Goal: Transaction & Acquisition: Purchase product/service

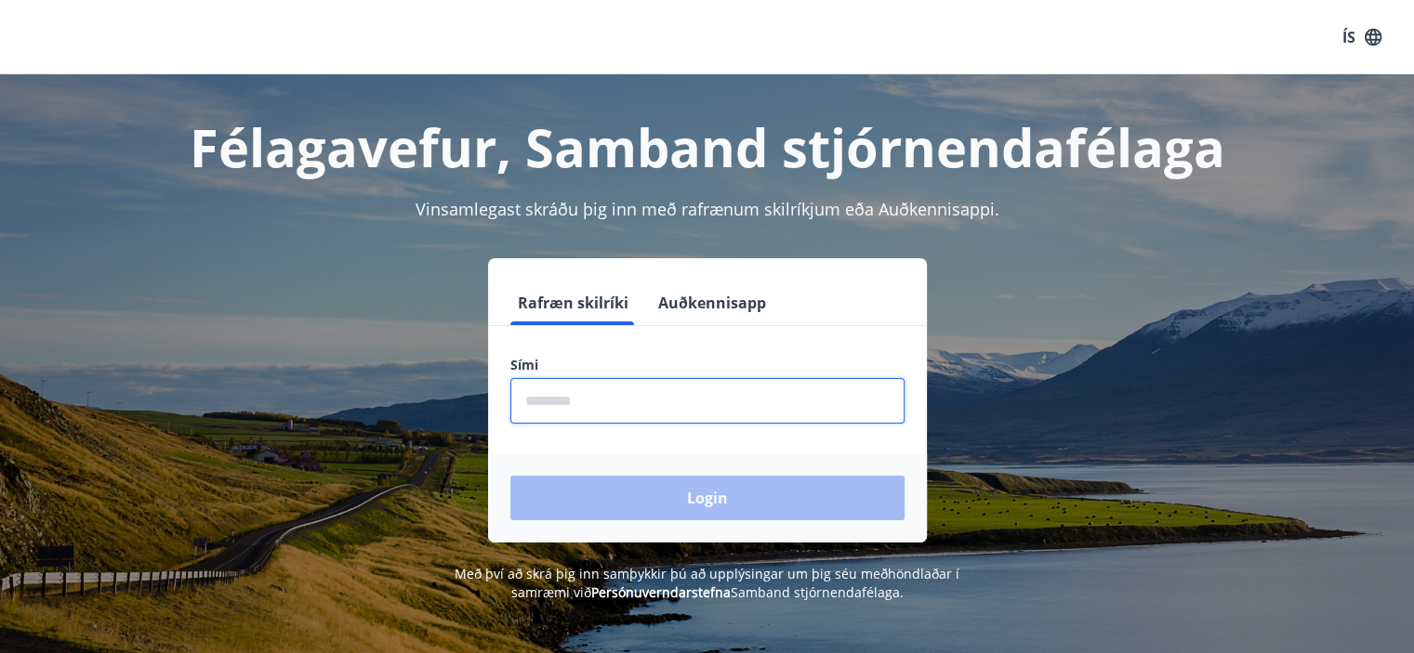
click at [834, 387] on input "phone" at bounding box center [707, 401] width 394 height 46
type input "********"
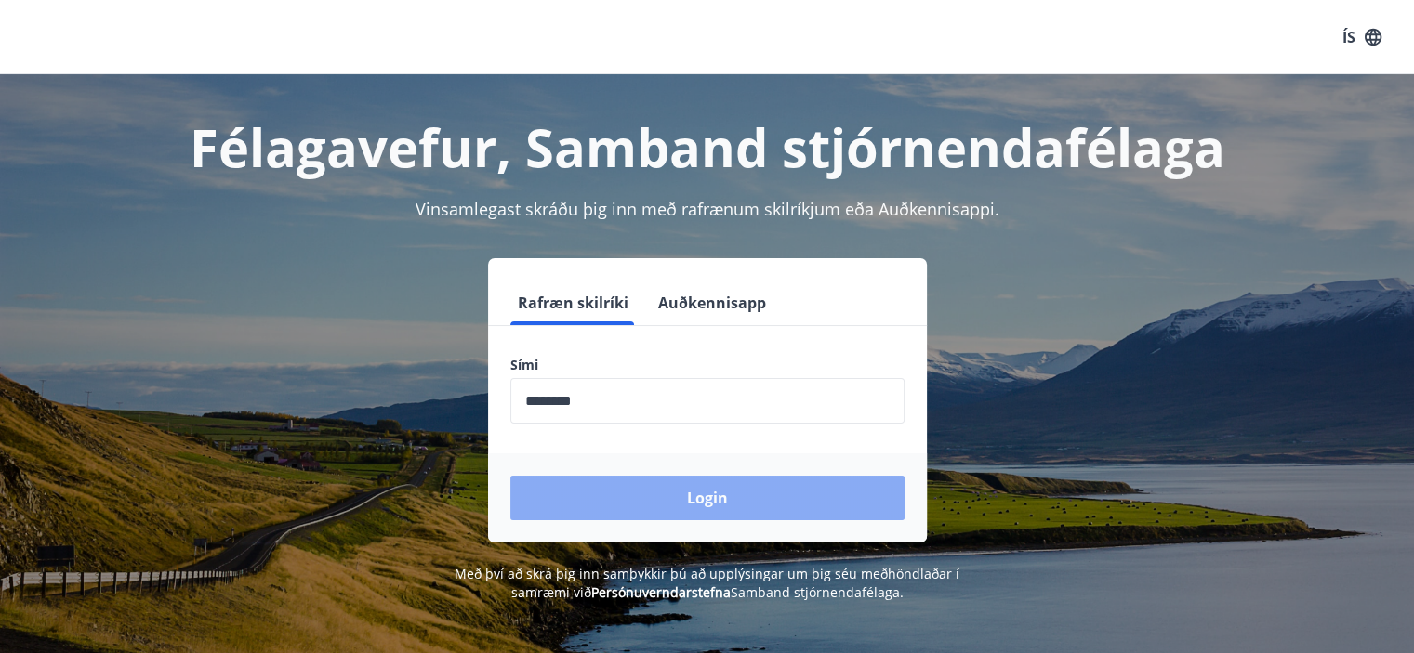
click at [683, 480] on button "Login" at bounding box center [707, 498] width 394 height 45
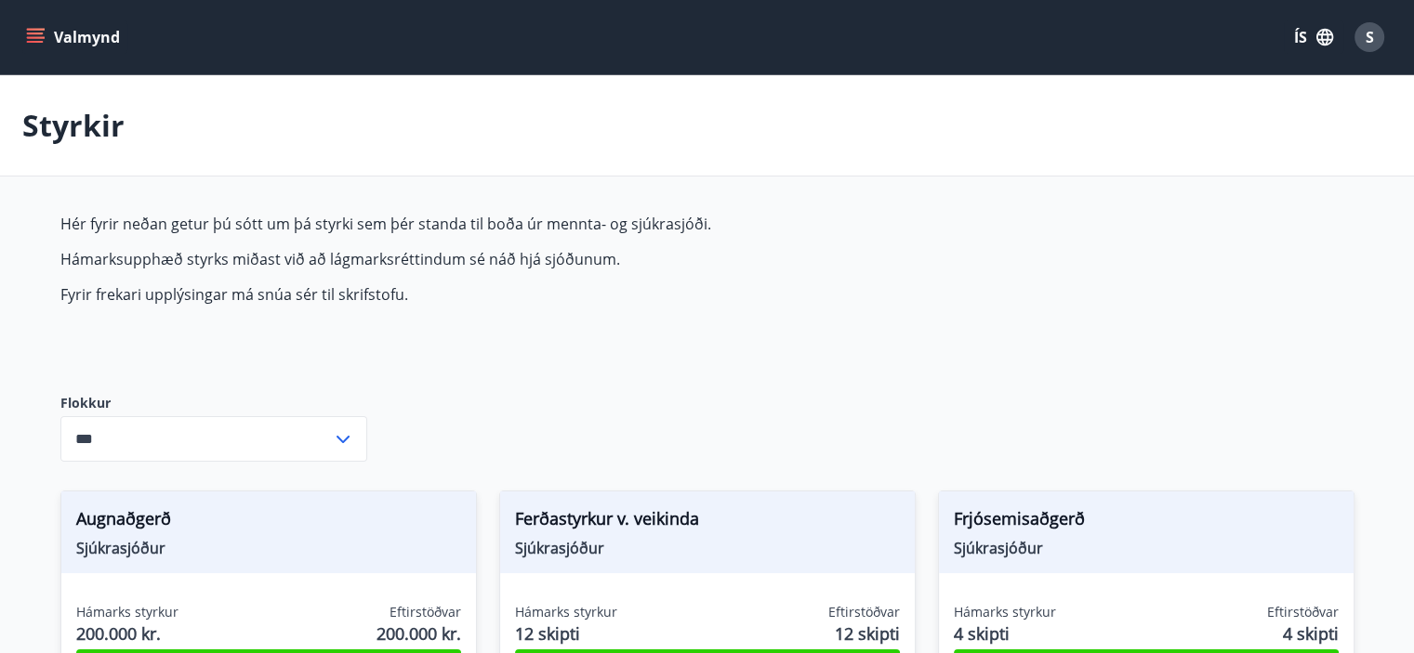
type input "***"
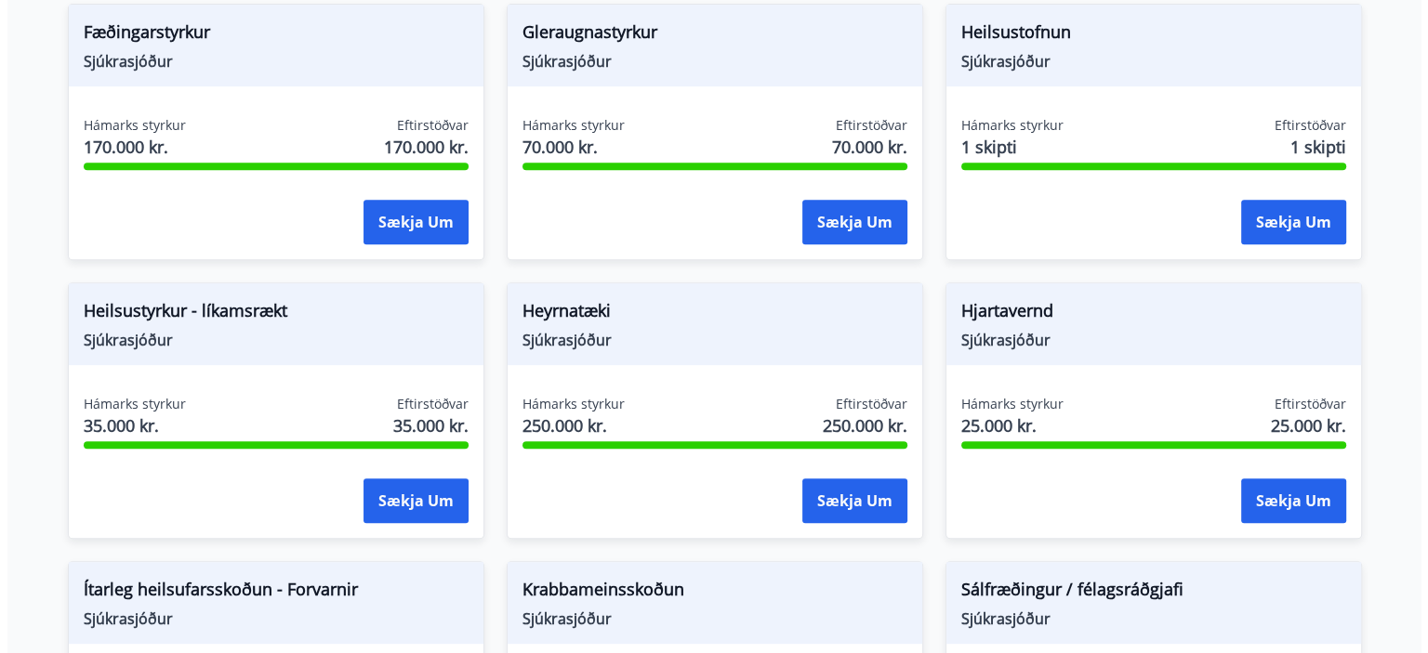
scroll to position [885, 0]
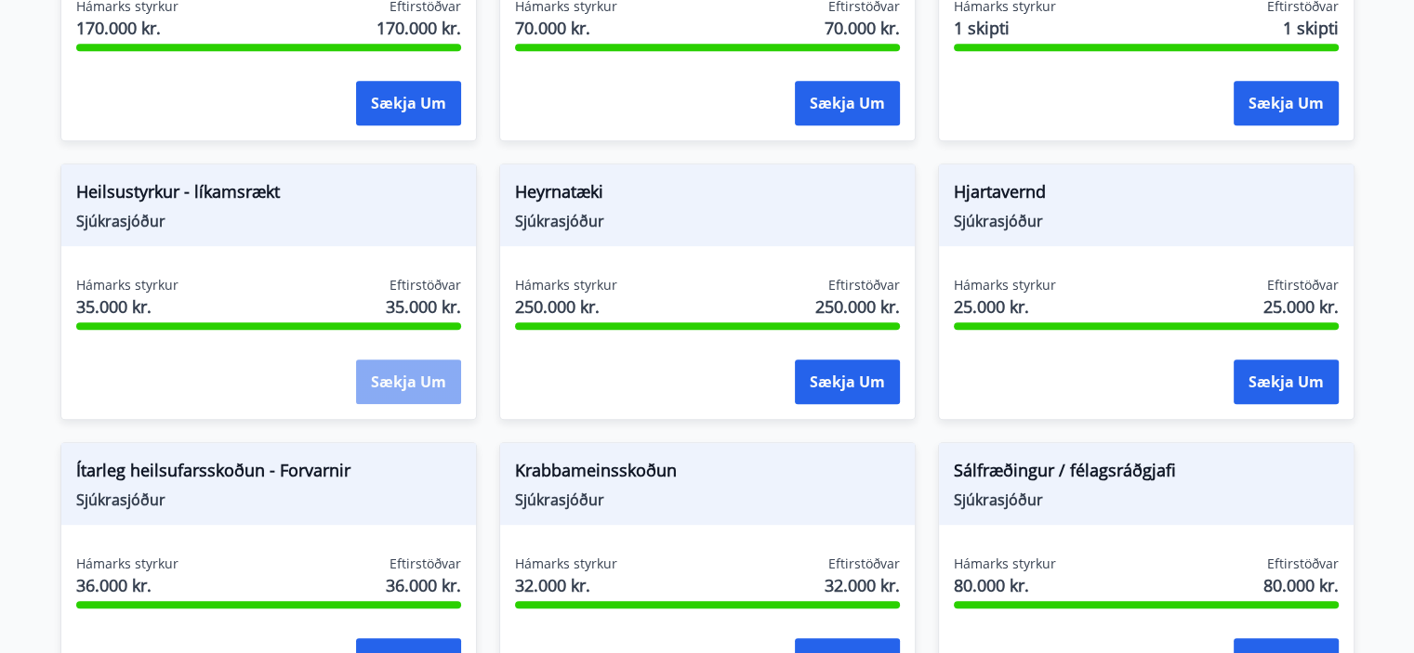
click at [390, 378] on button "Sækja um" at bounding box center [408, 382] width 105 height 45
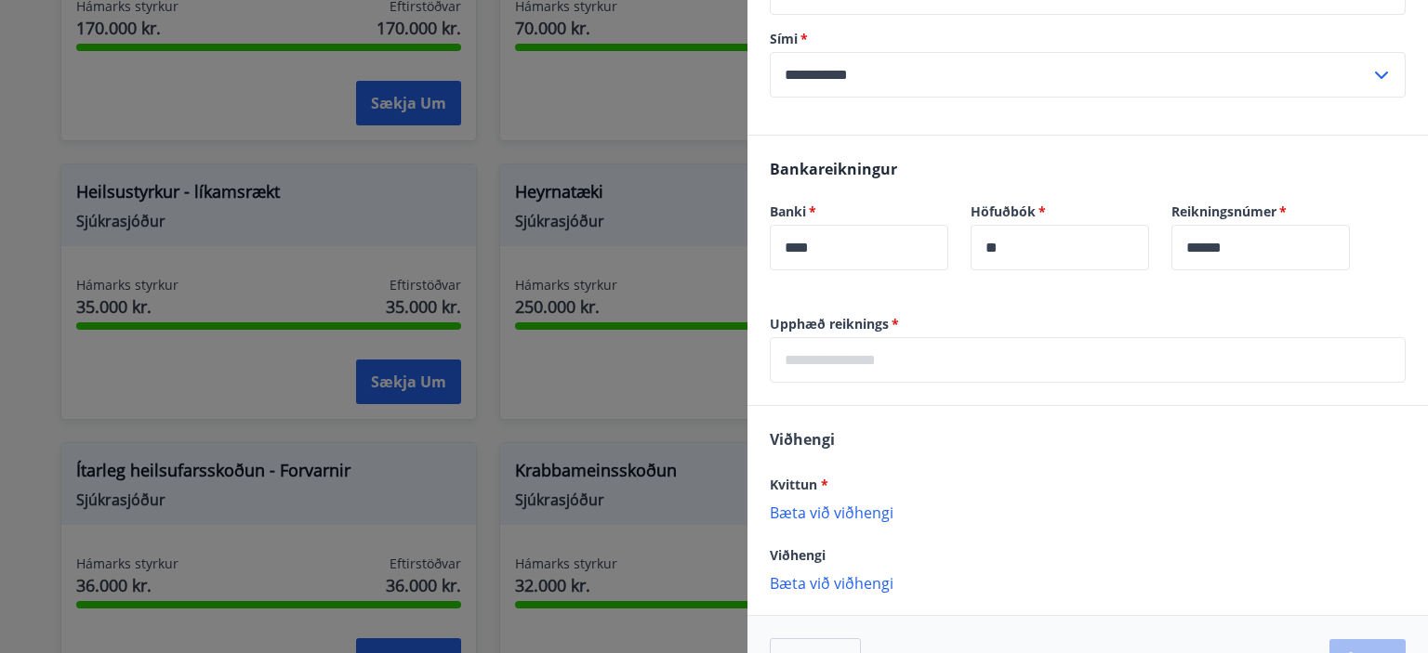
scroll to position [518, 0]
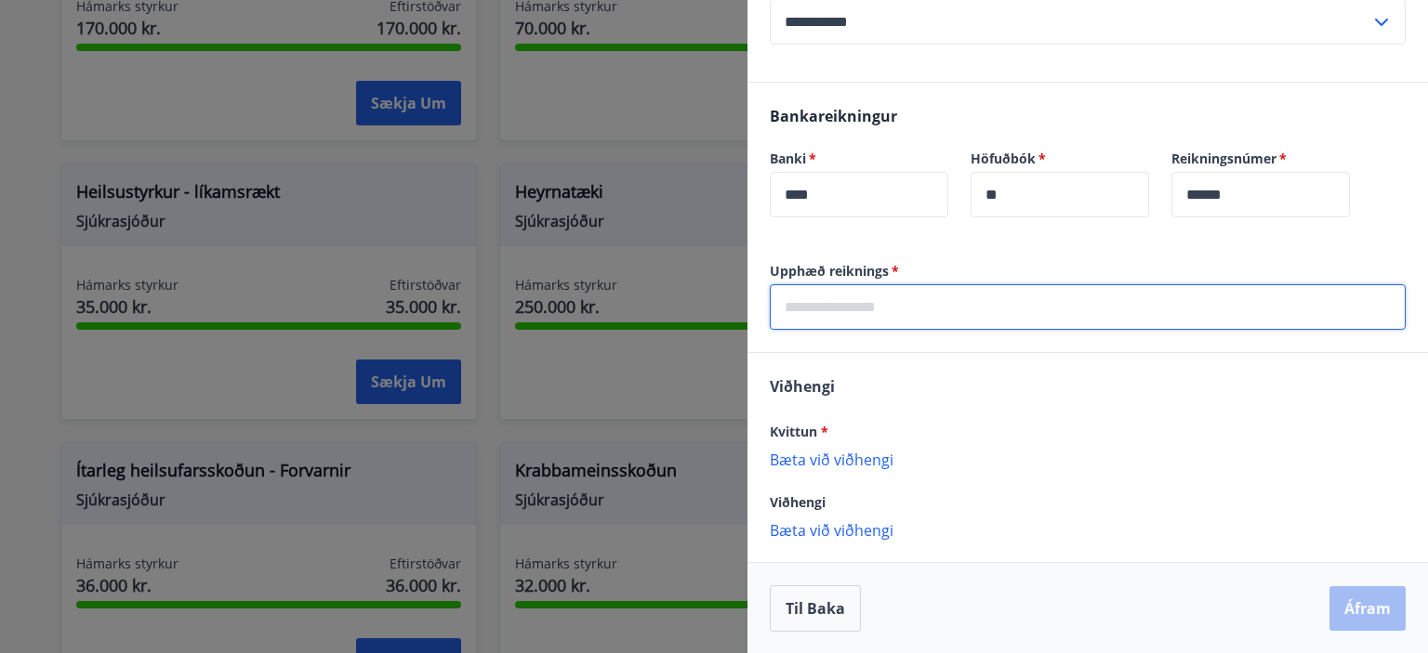
click at [909, 313] on input "text" at bounding box center [1088, 307] width 636 height 46
click at [853, 461] on div "Kvittun * [PERSON_NAME] við viðhengi {error_attachment_undefined}" at bounding box center [1088, 444] width 636 height 48
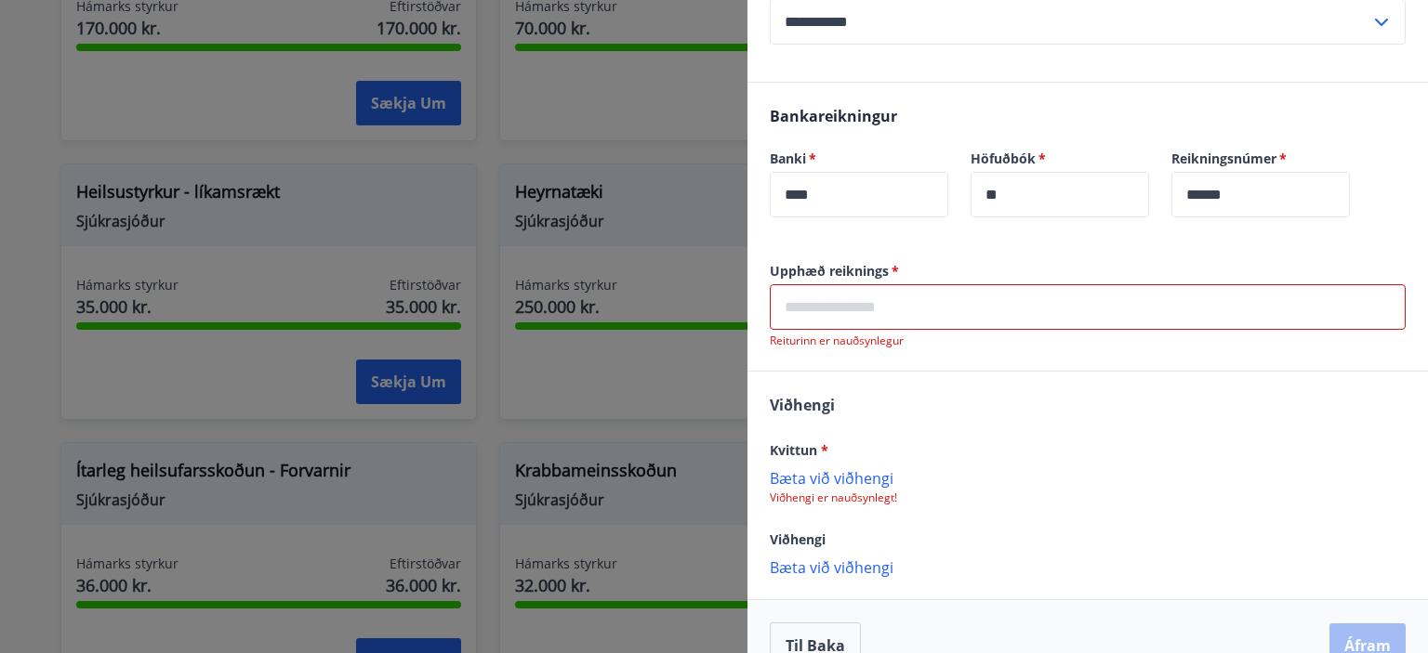
click at [819, 486] on p "Bæta við viðhengi" at bounding box center [1088, 477] width 636 height 19
click at [848, 323] on input "text" at bounding box center [1088, 307] width 636 height 46
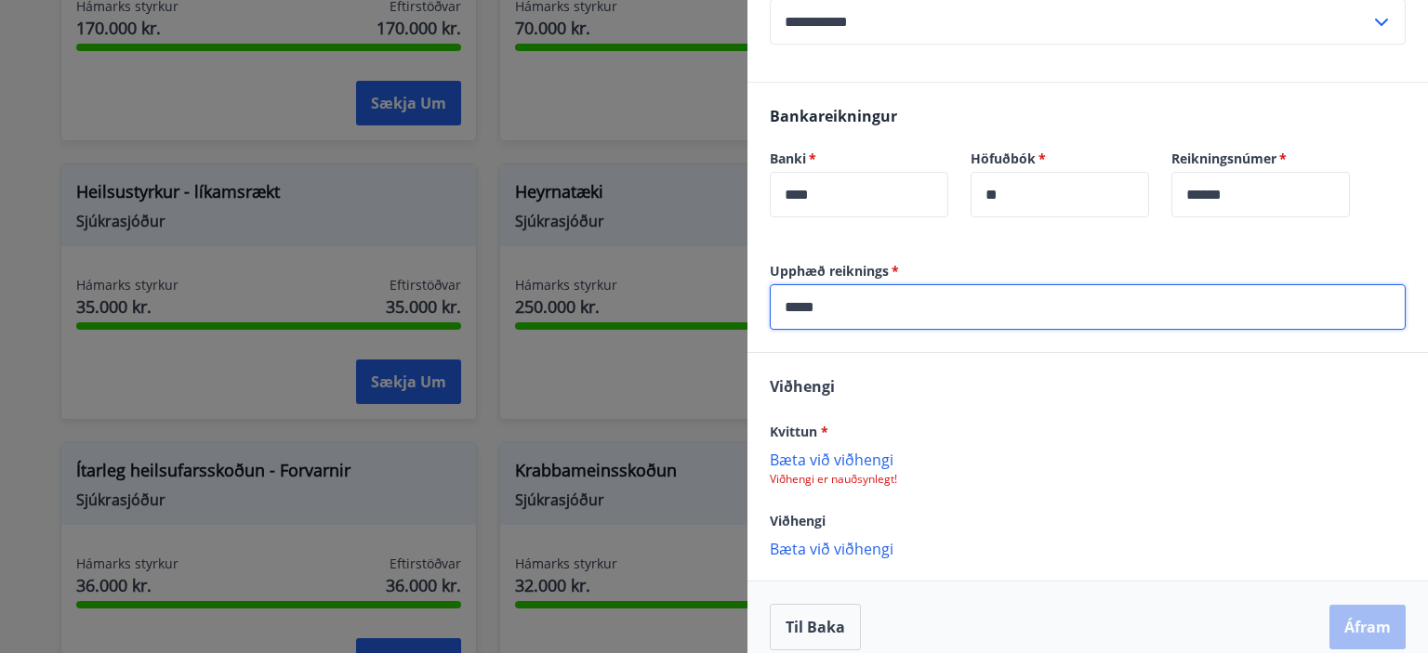
type input "*****"
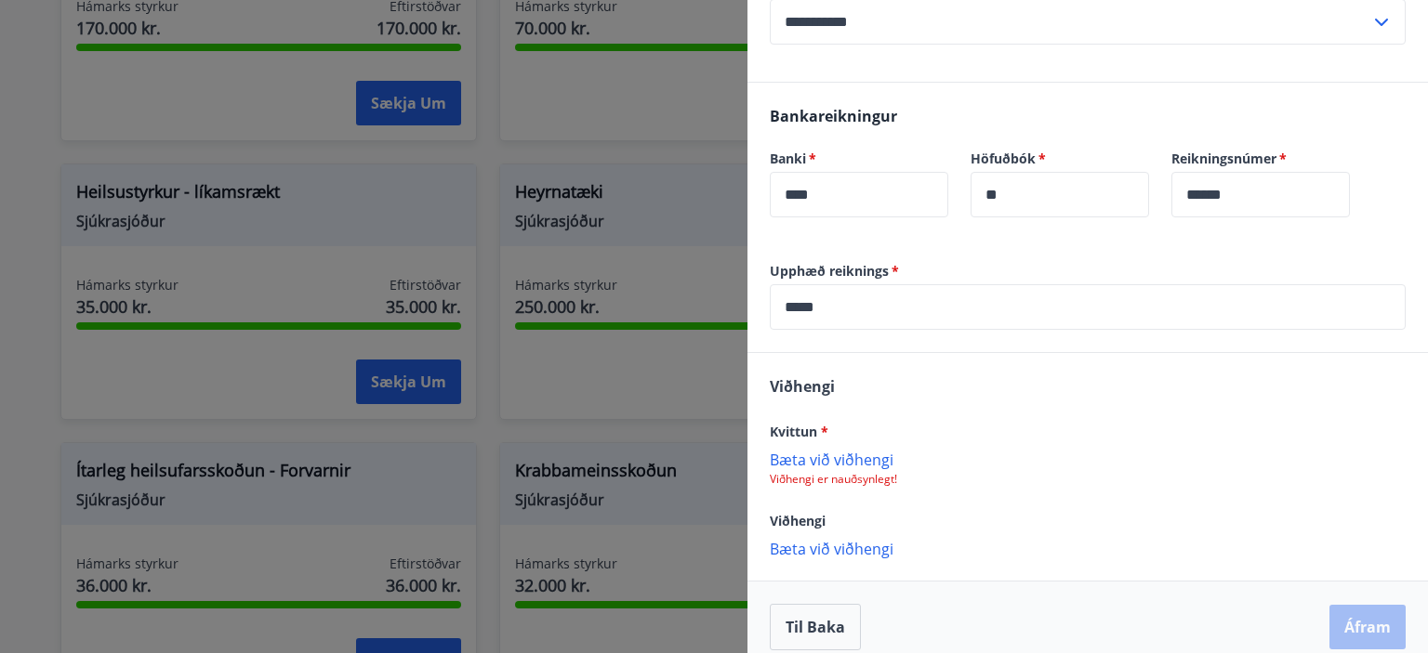
click at [828, 461] on p "Bæta við viðhengi" at bounding box center [1088, 459] width 636 height 19
click at [1355, 634] on button "Áfram" at bounding box center [1367, 629] width 76 height 45
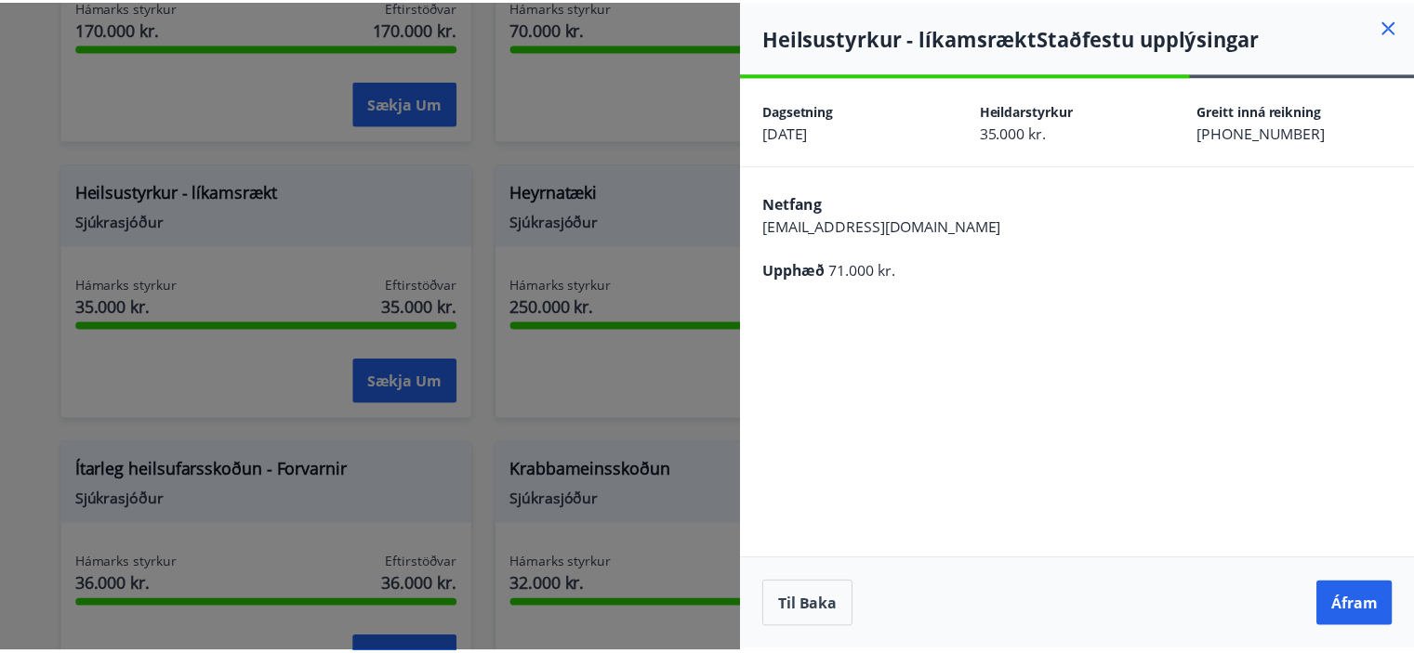
scroll to position [0, 0]
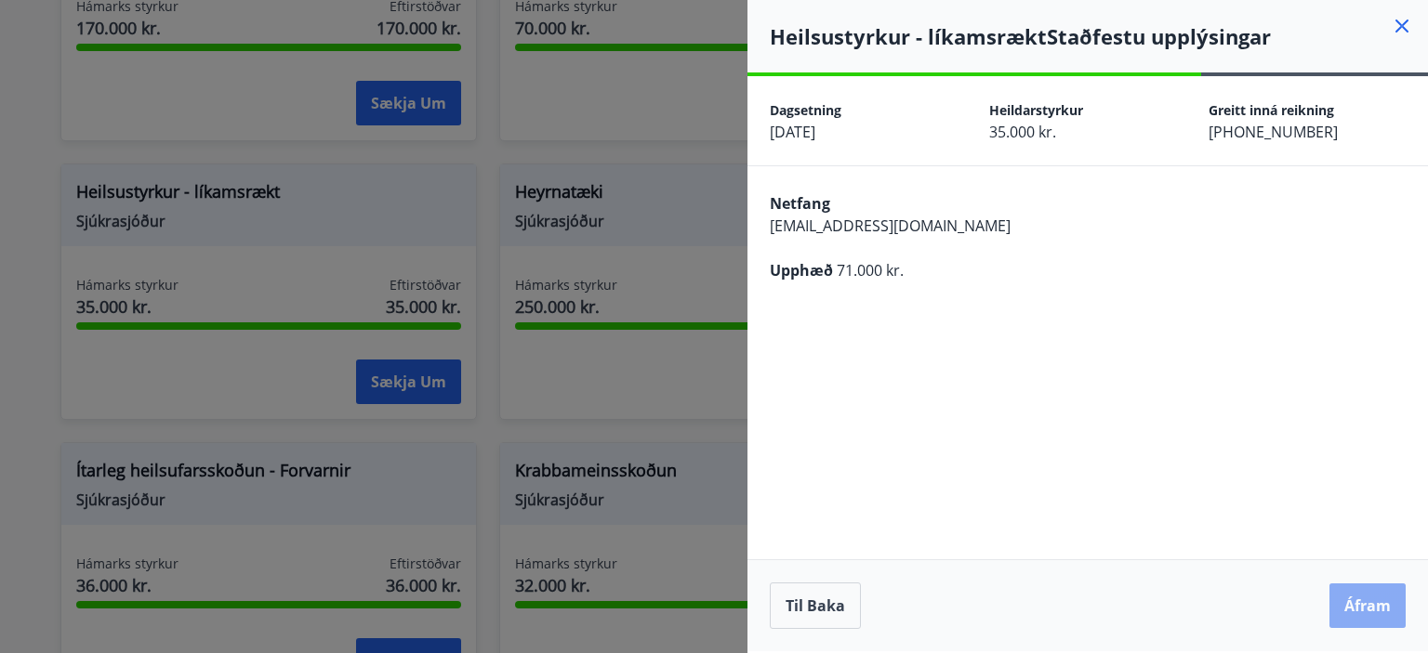
click at [1372, 607] on button "Áfram" at bounding box center [1367, 606] width 76 height 45
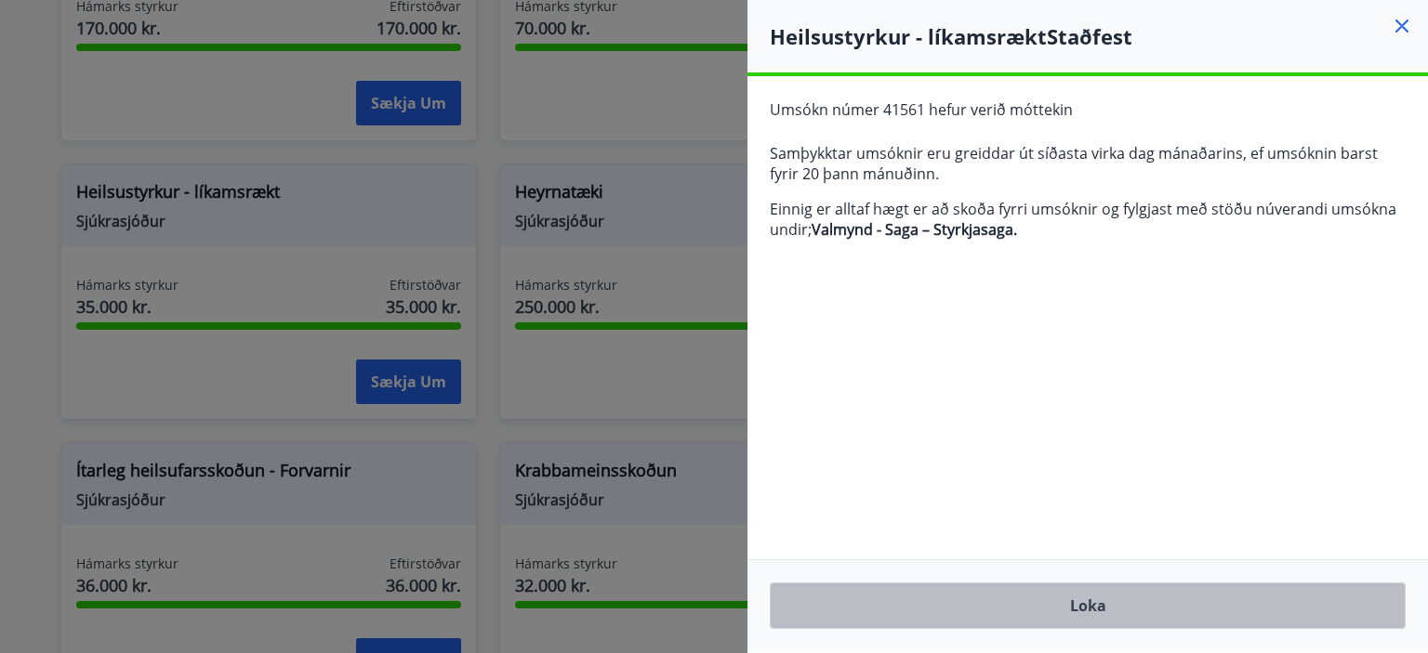
click at [1056, 606] on button "Loka" at bounding box center [1088, 606] width 636 height 46
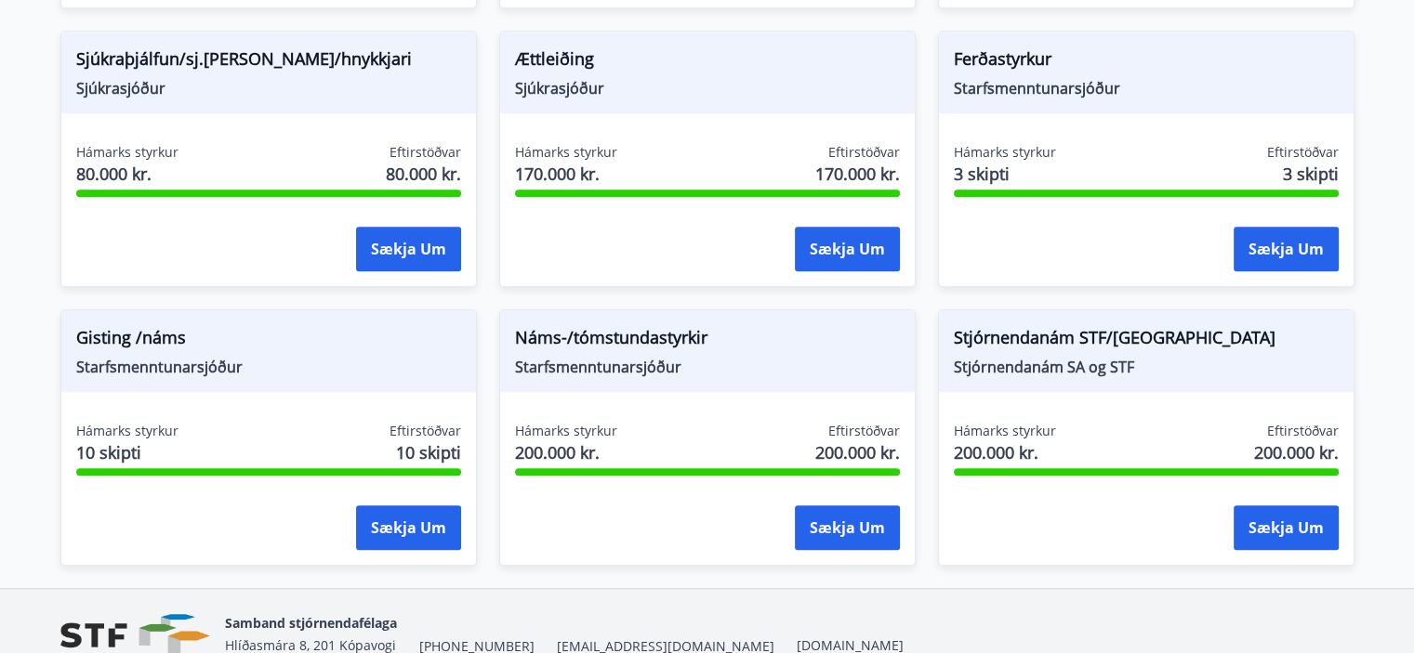
scroll to position [1663, 0]
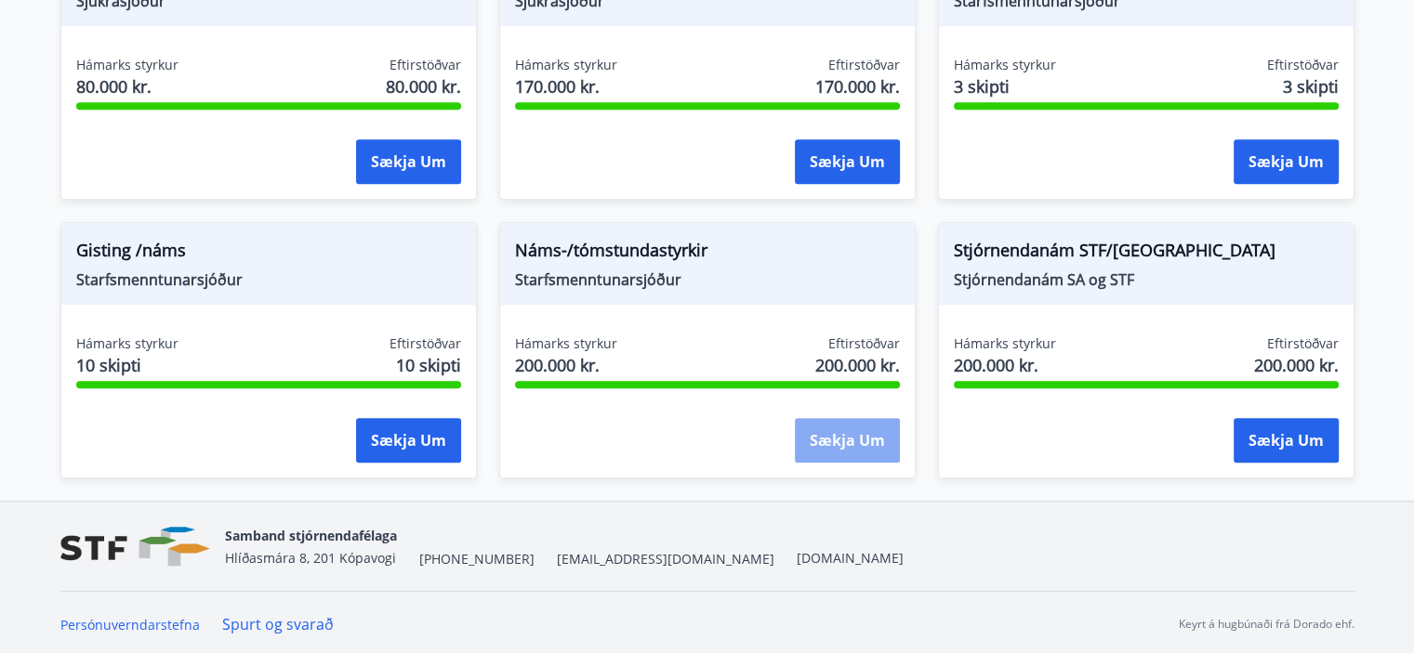
click at [839, 441] on button "Sækja um" at bounding box center [847, 440] width 105 height 45
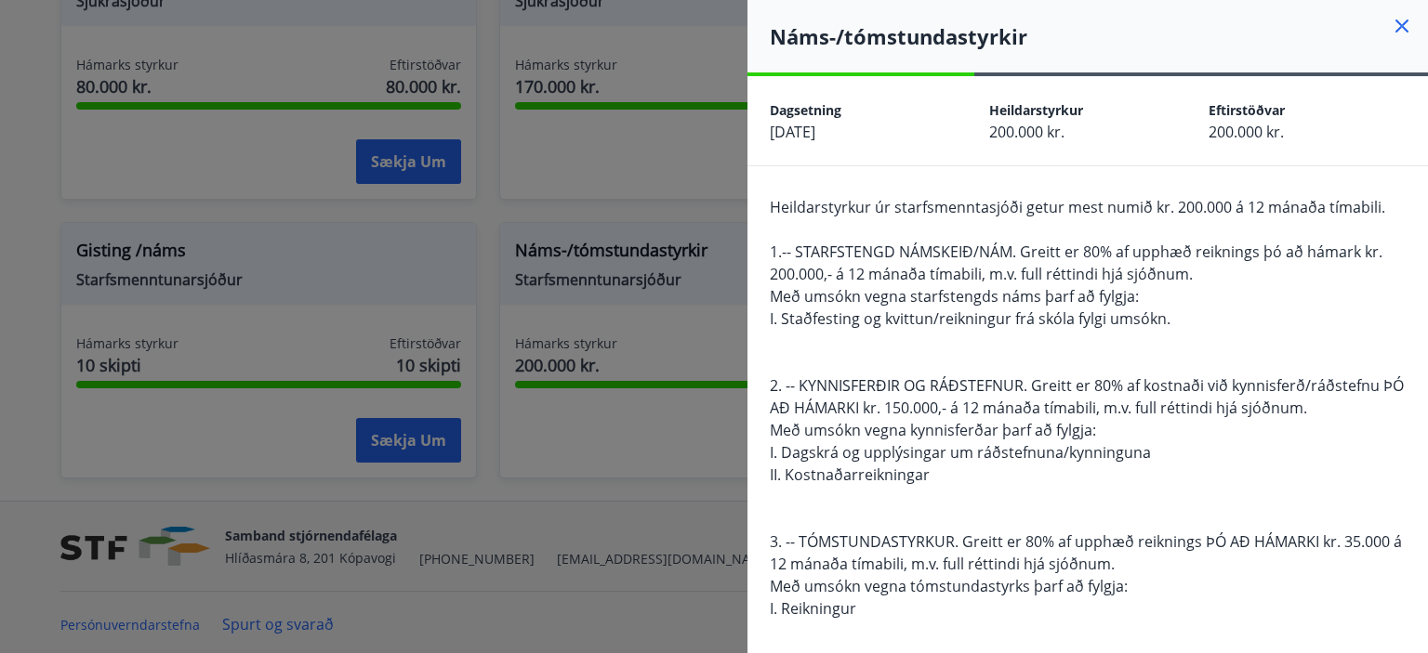
click at [1393, 25] on icon at bounding box center [1401, 26] width 22 height 22
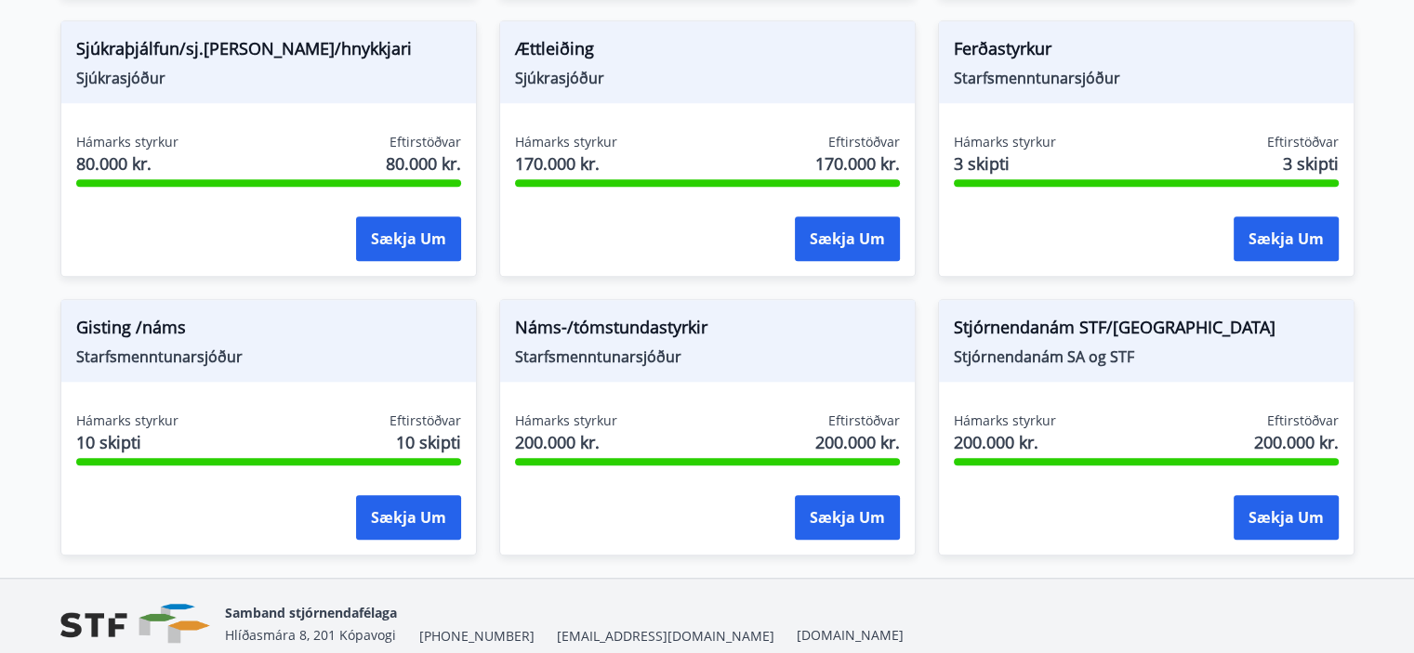
scroll to position [1555, 0]
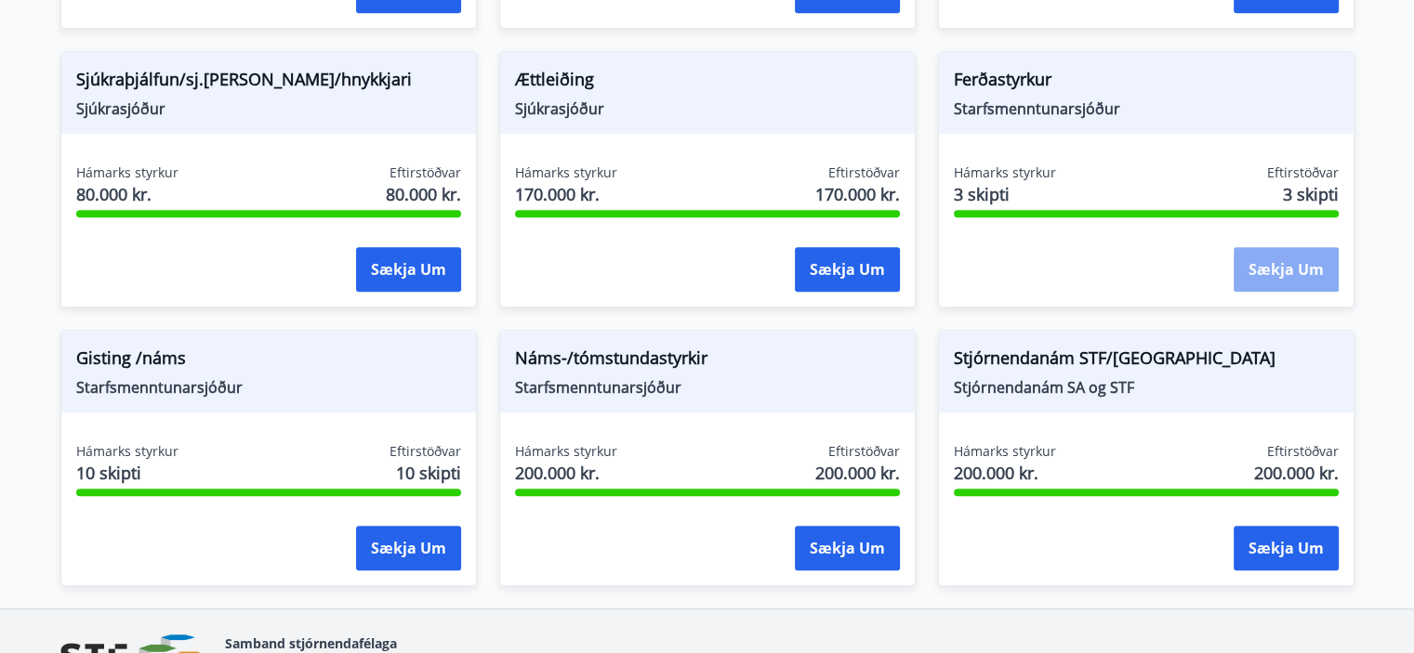
click at [1277, 261] on button "Sækja um" at bounding box center [1285, 269] width 105 height 45
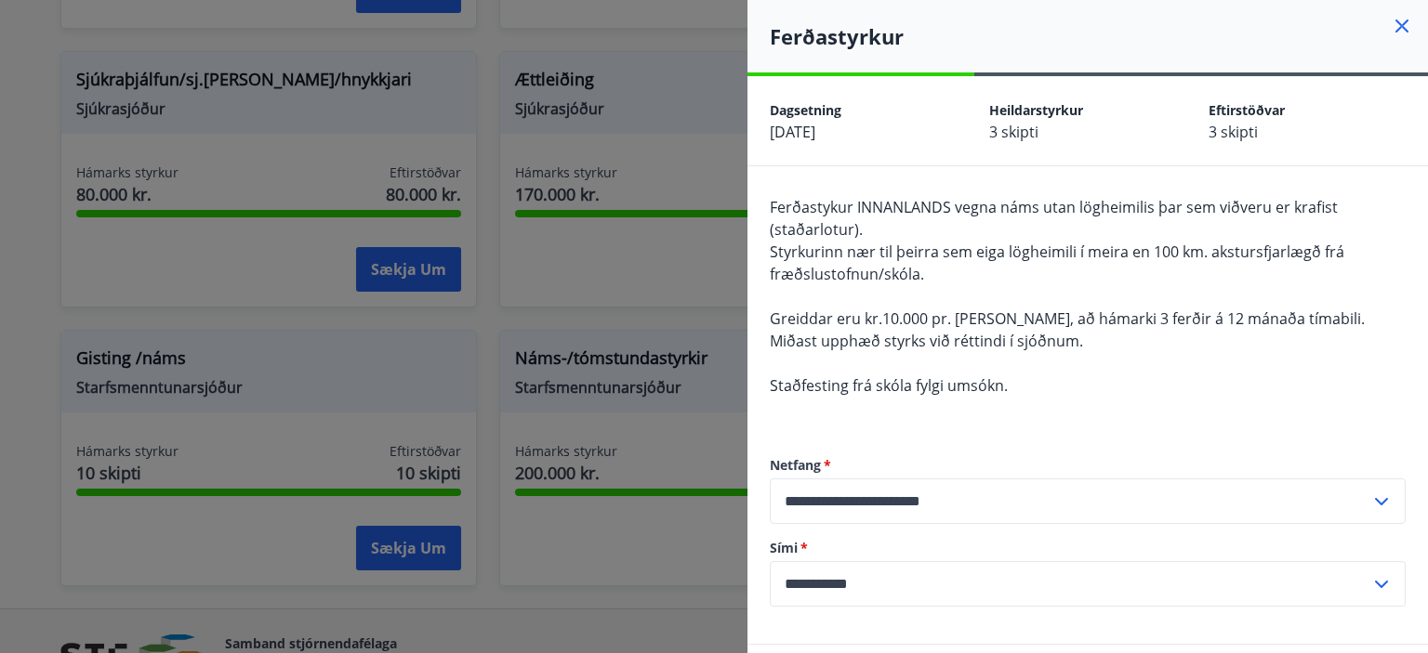
click at [1390, 23] on icon at bounding box center [1401, 26] width 22 height 22
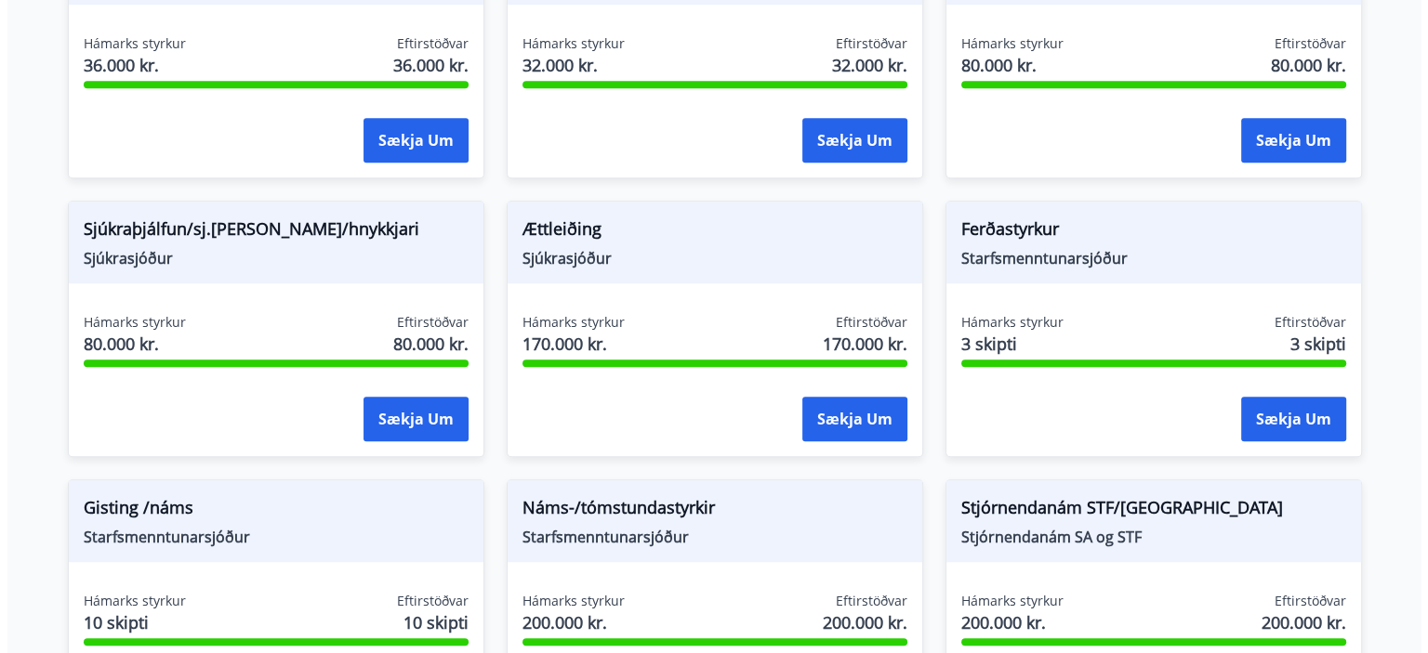
scroll to position [1380, 0]
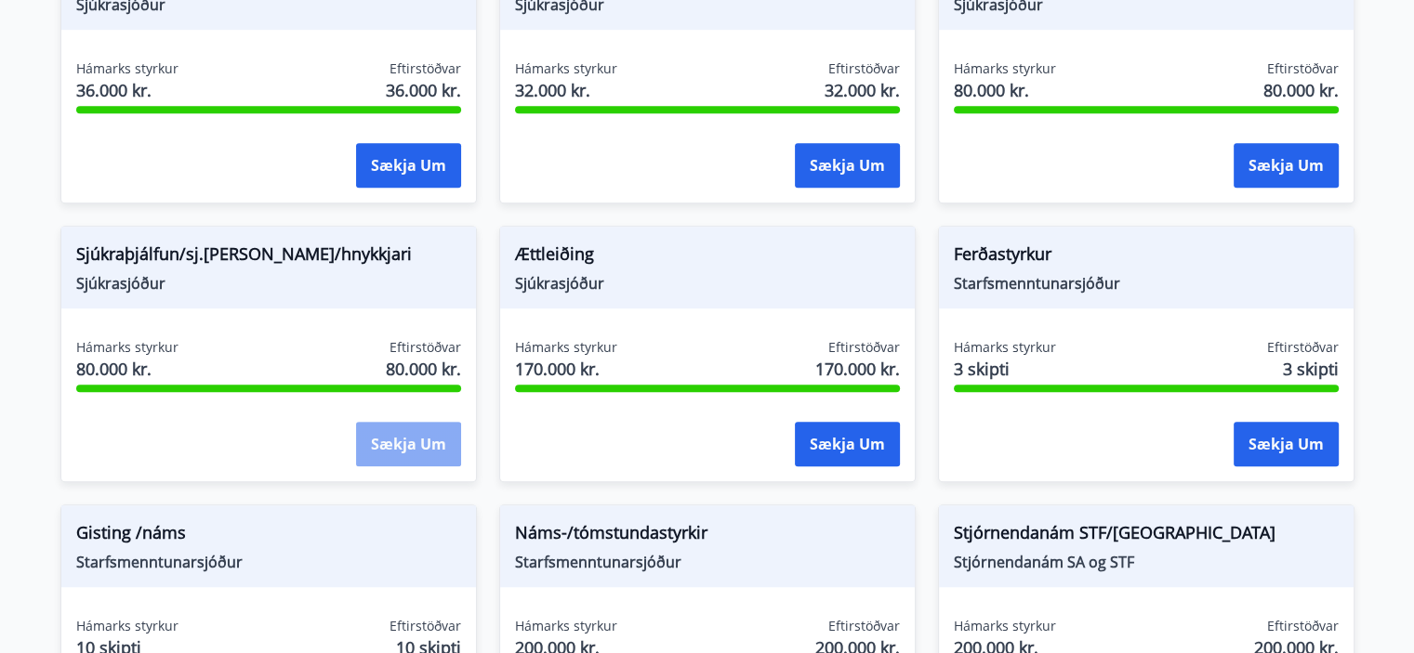
click at [408, 422] on button "Sækja um" at bounding box center [408, 444] width 105 height 45
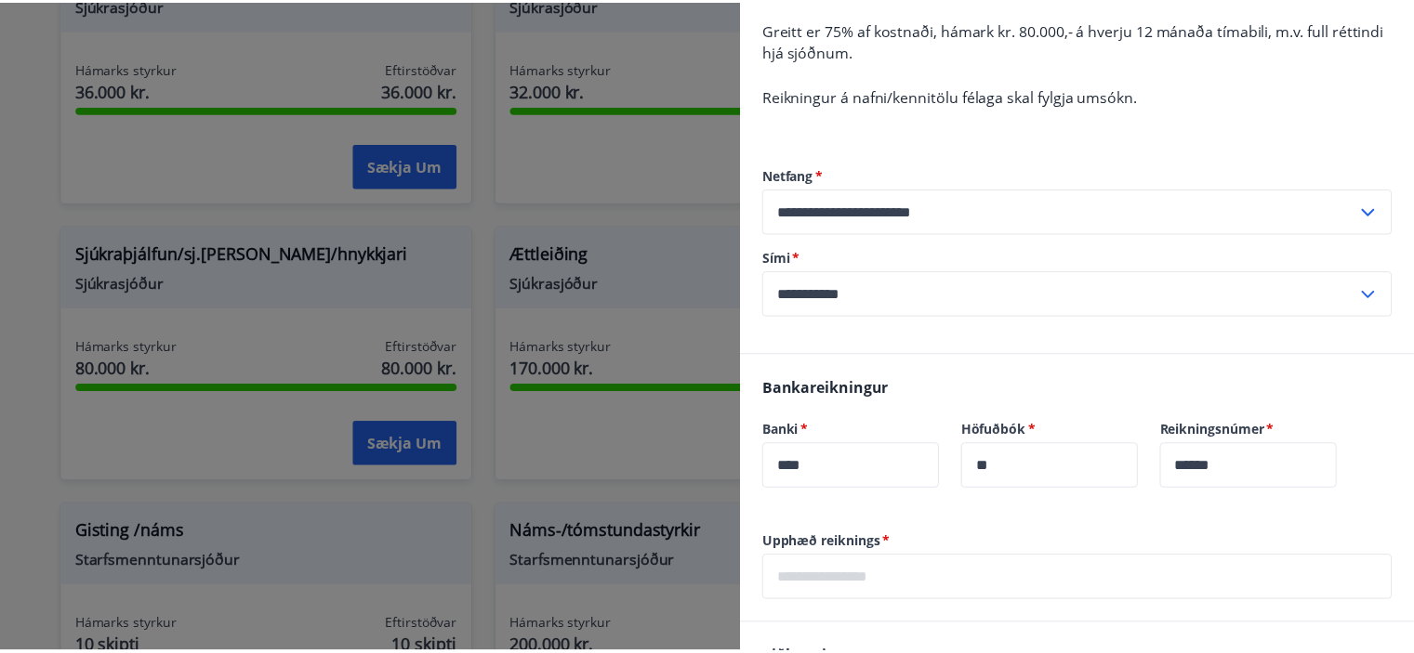
scroll to position [30, 0]
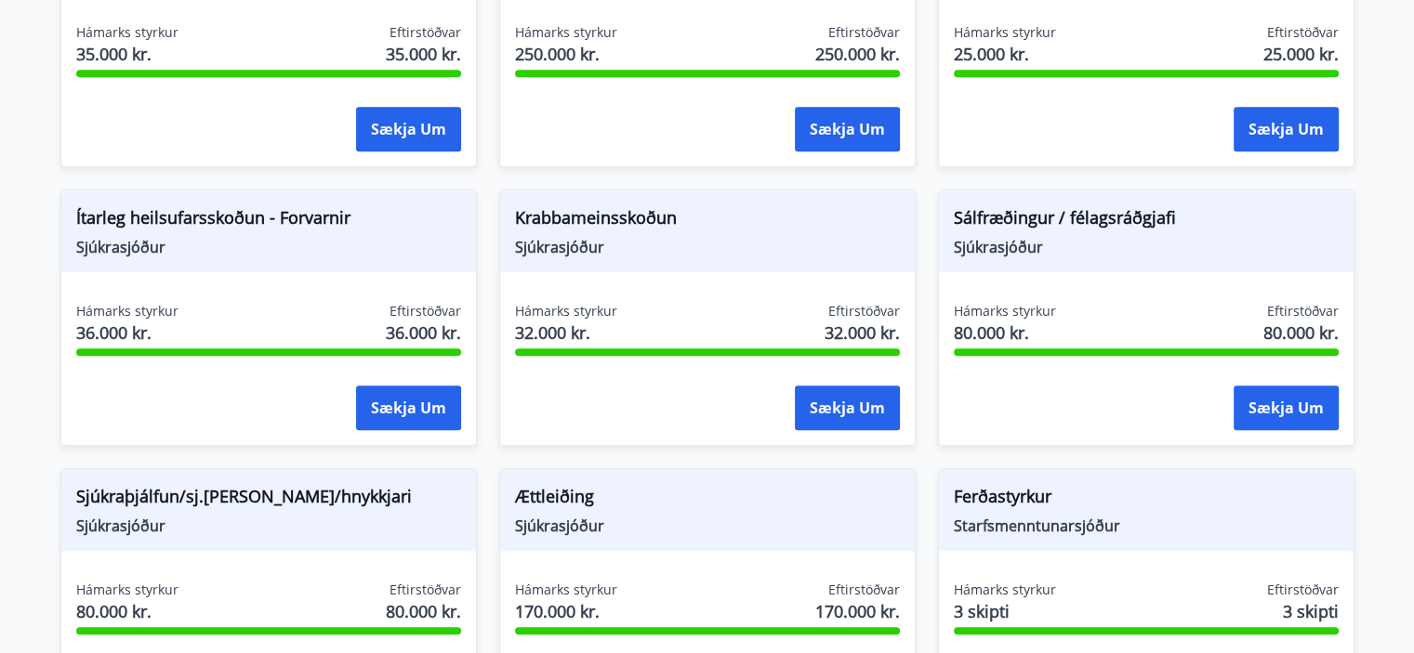
scroll to position [1129, 0]
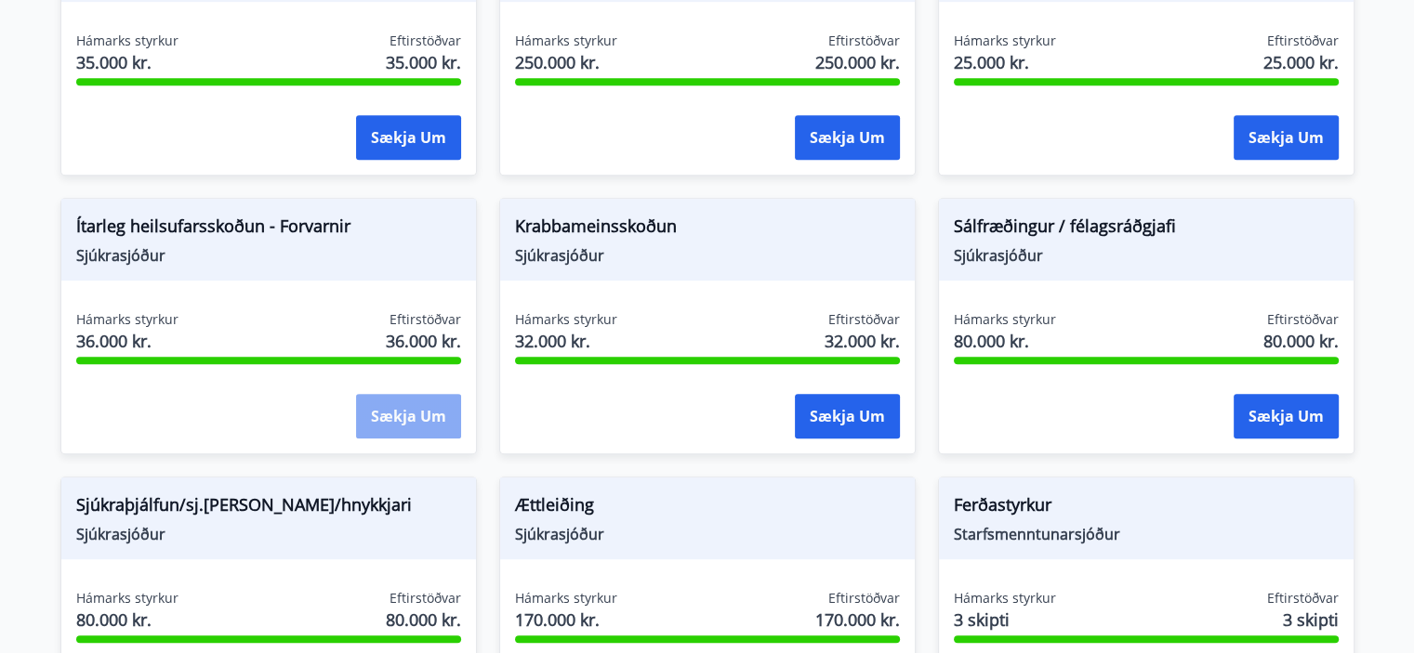
click at [403, 409] on button "Sækja um" at bounding box center [408, 416] width 105 height 45
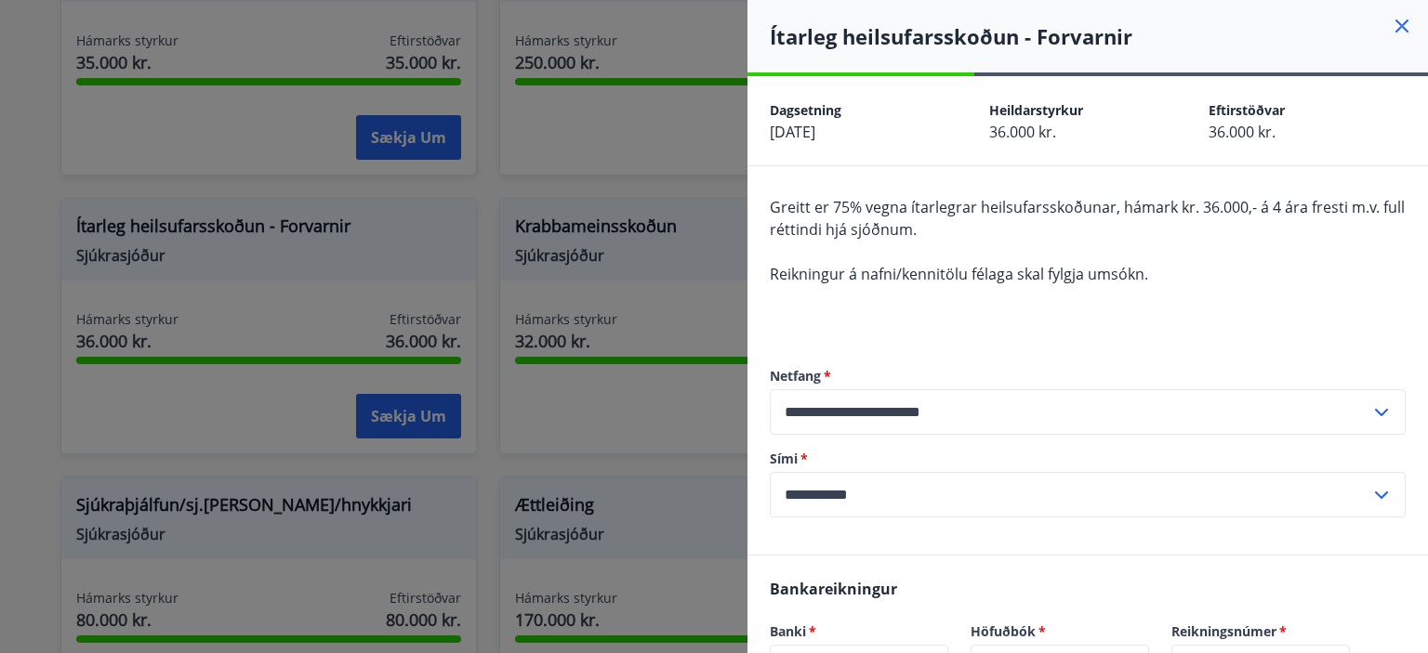
click at [1390, 20] on icon at bounding box center [1401, 26] width 22 height 22
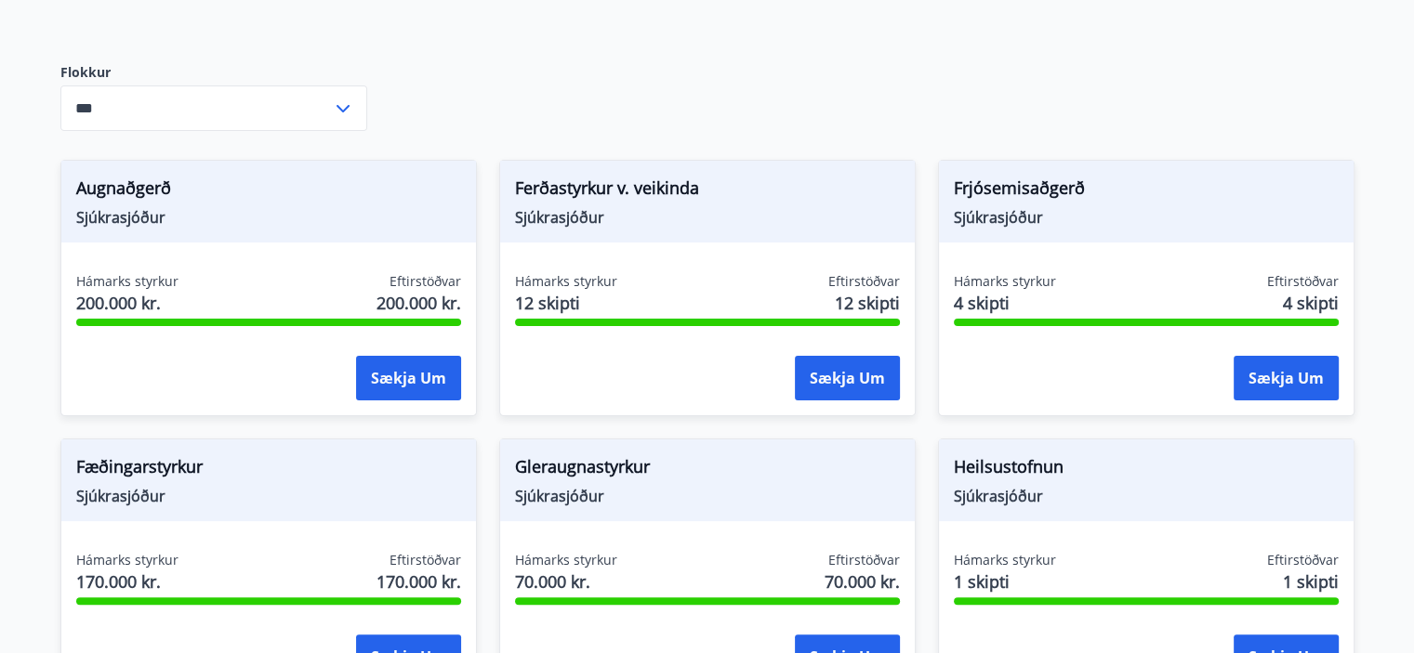
scroll to position [283, 0]
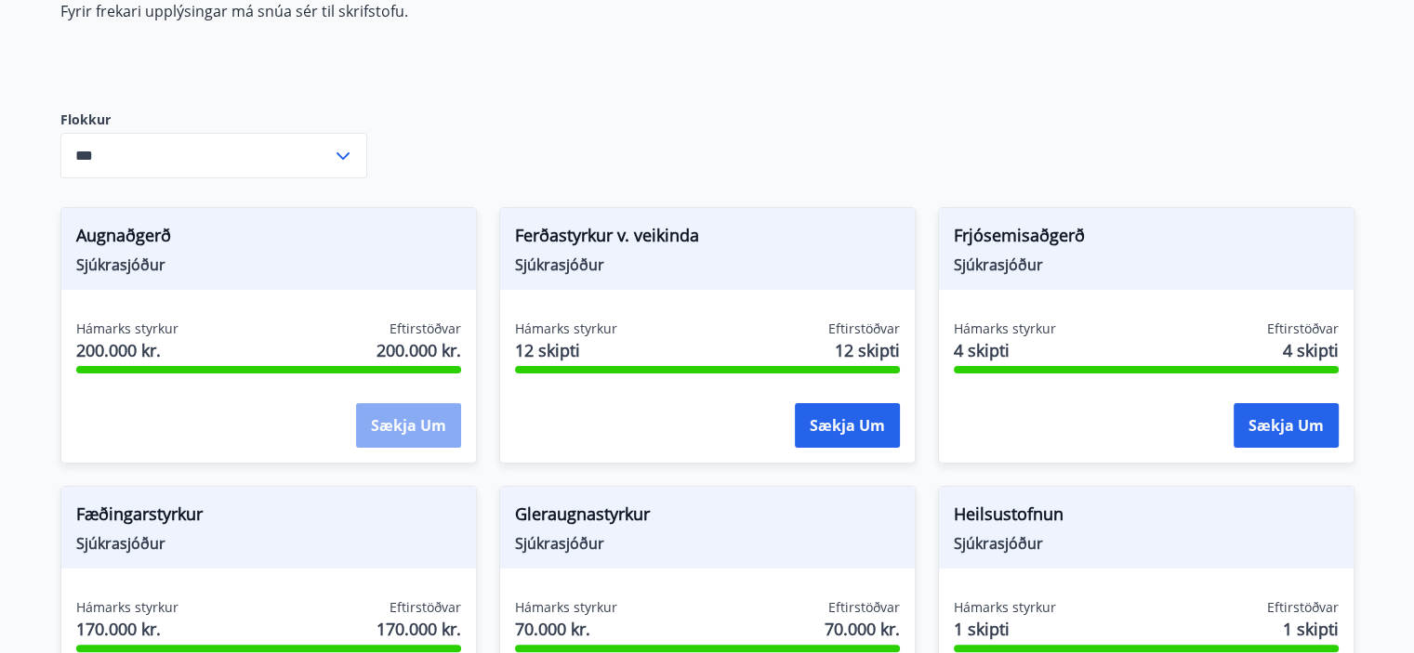
click at [388, 421] on button "Sækja um" at bounding box center [408, 425] width 105 height 45
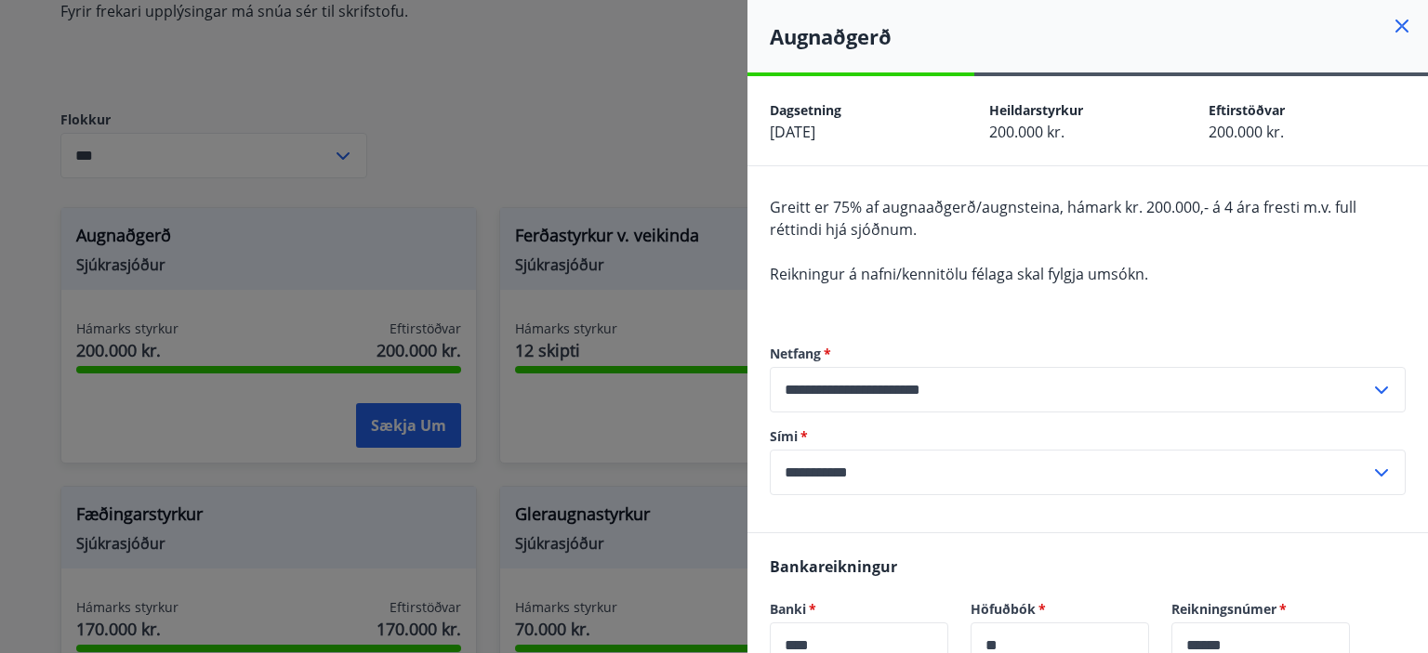
click at [1395, 21] on icon at bounding box center [1401, 26] width 13 height 13
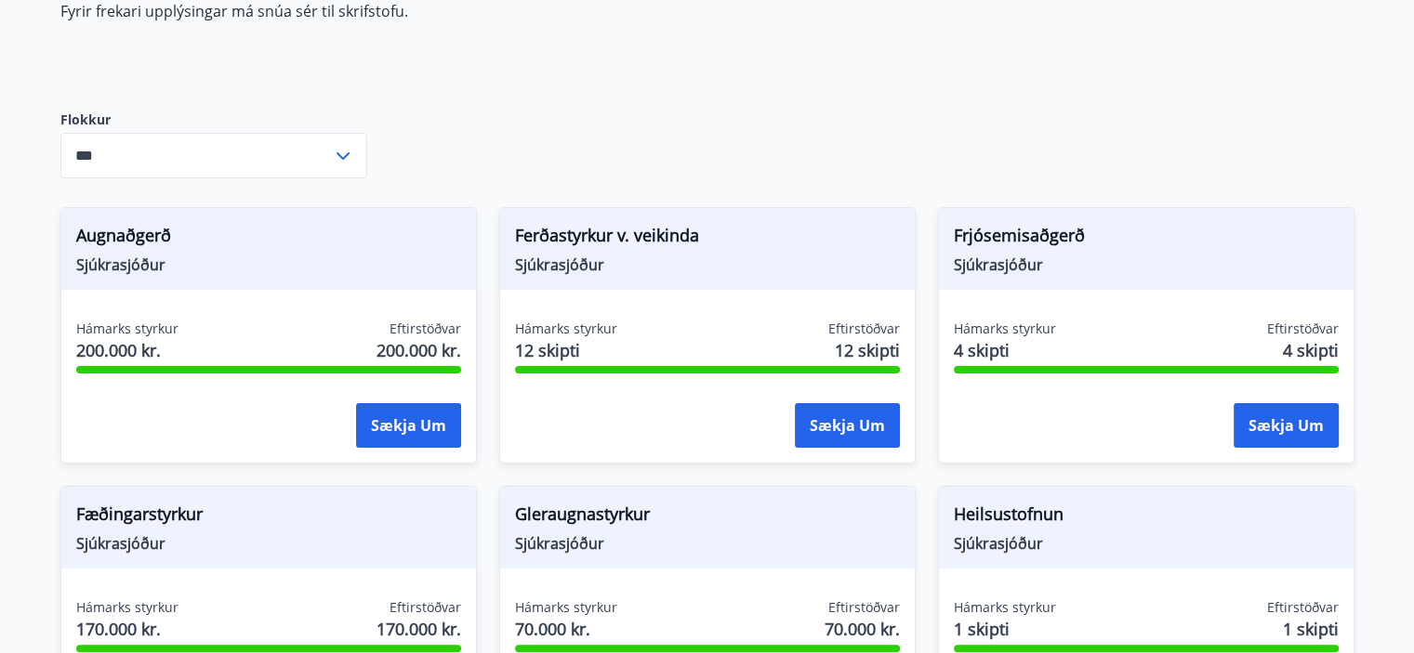
scroll to position [0, 0]
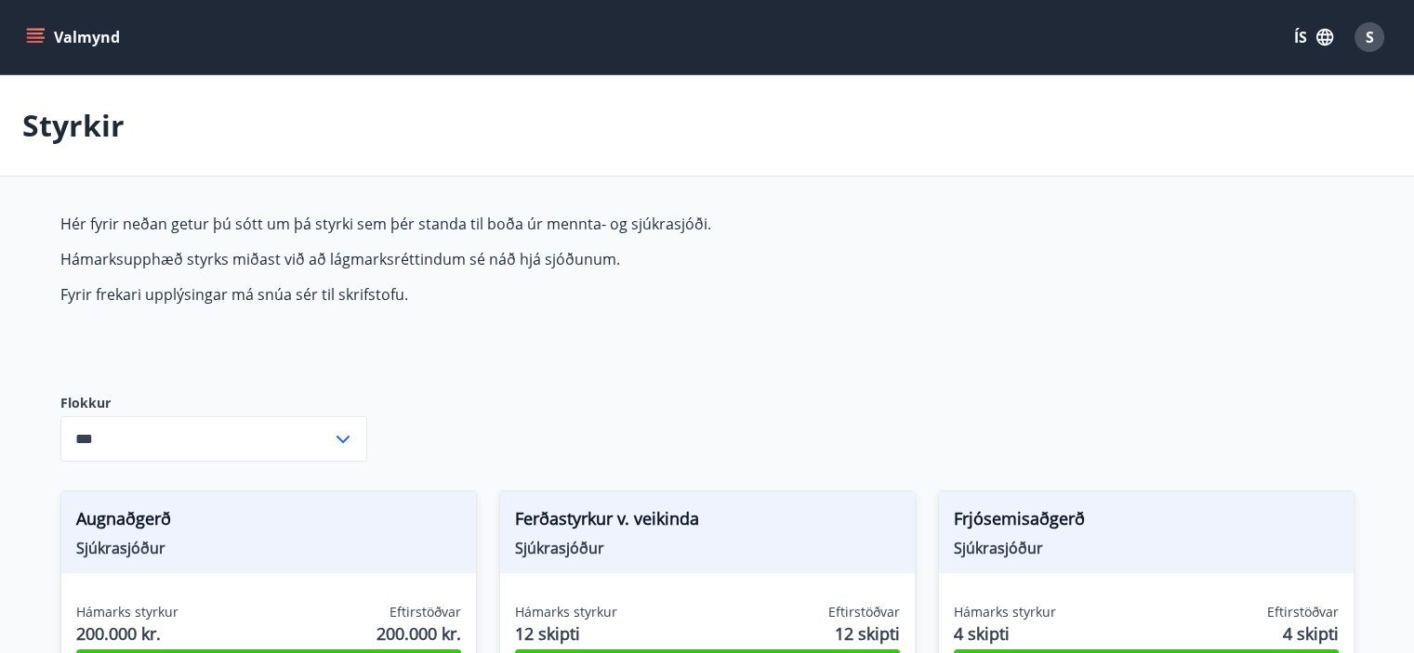
click at [38, 44] on icon "menu" at bounding box center [35, 37] width 19 height 19
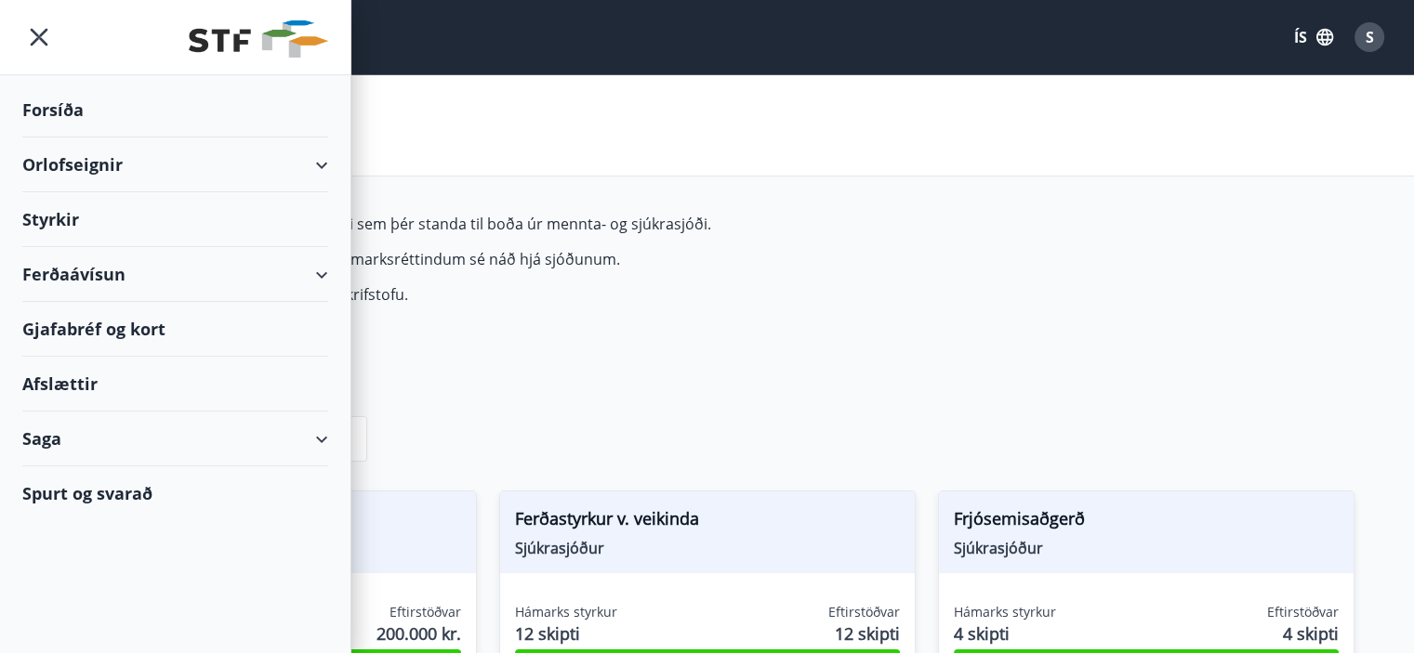
click at [89, 274] on div "Ferðaávísun" at bounding box center [175, 274] width 306 height 55
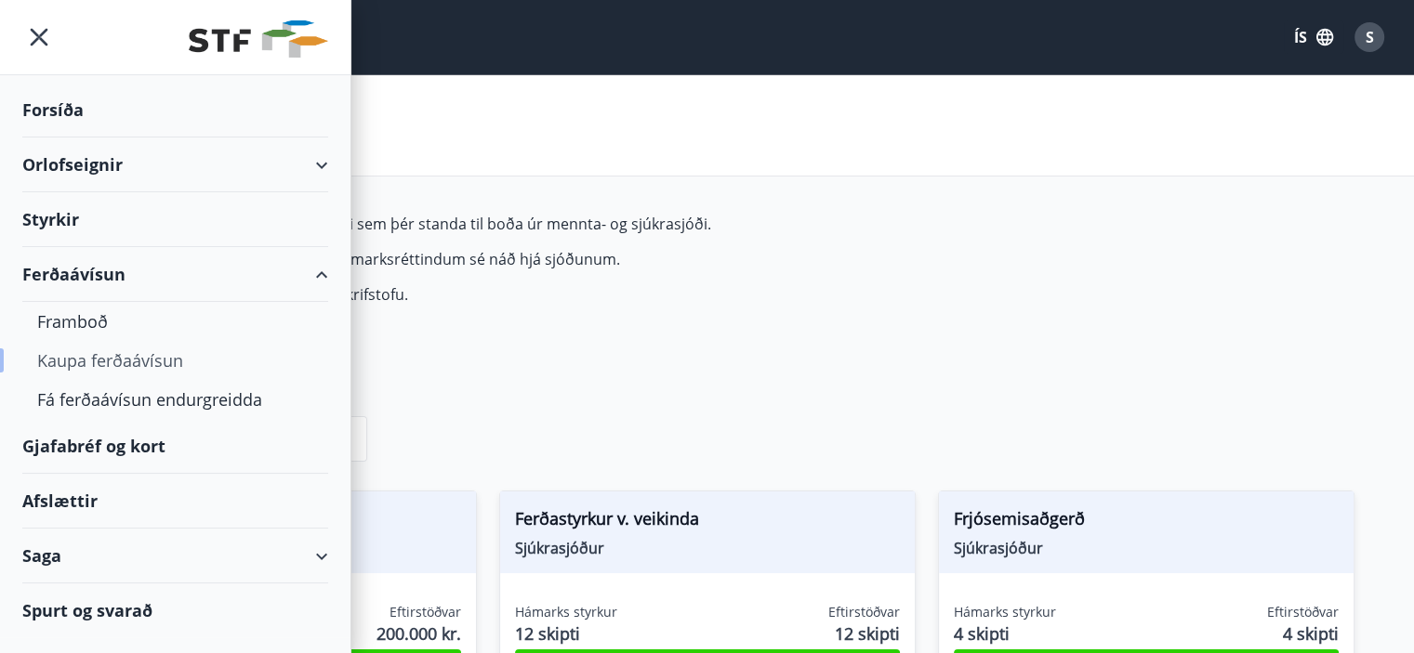
click at [126, 357] on div "Kaupa ferðaávísun" at bounding box center [175, 360] width 276 height 39
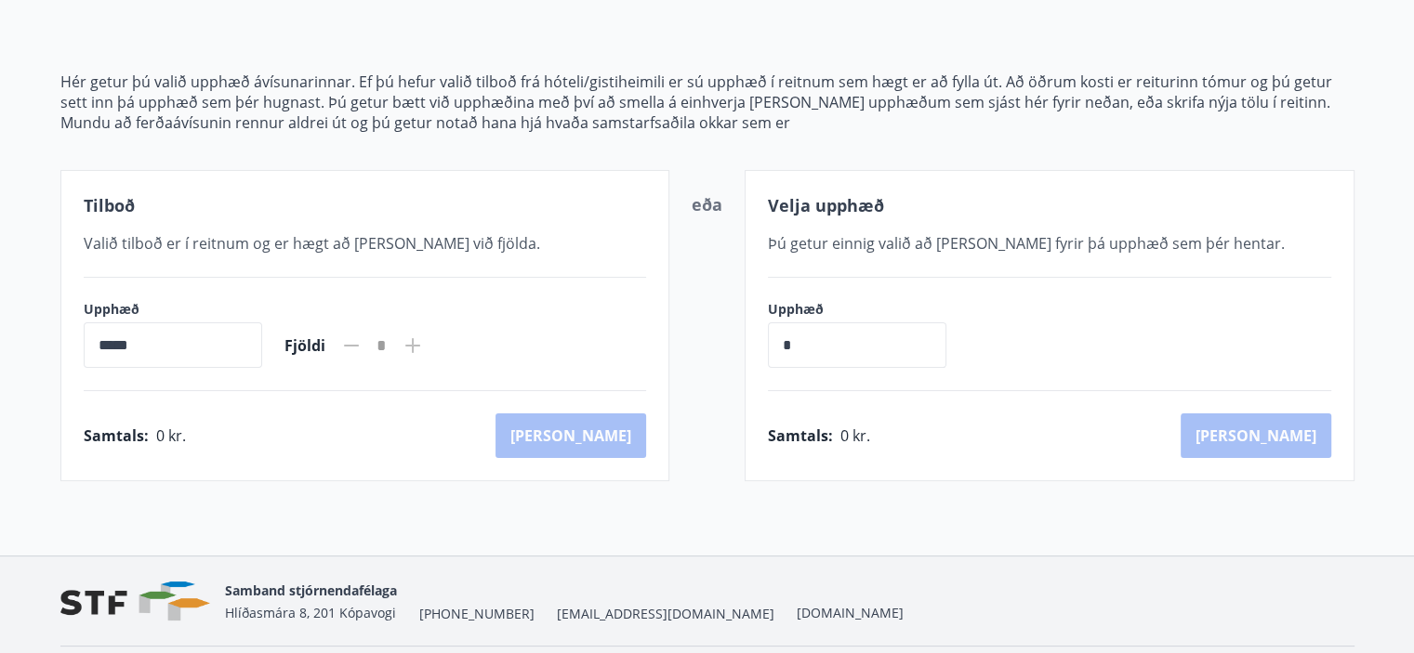
scroll to position [196, 0]
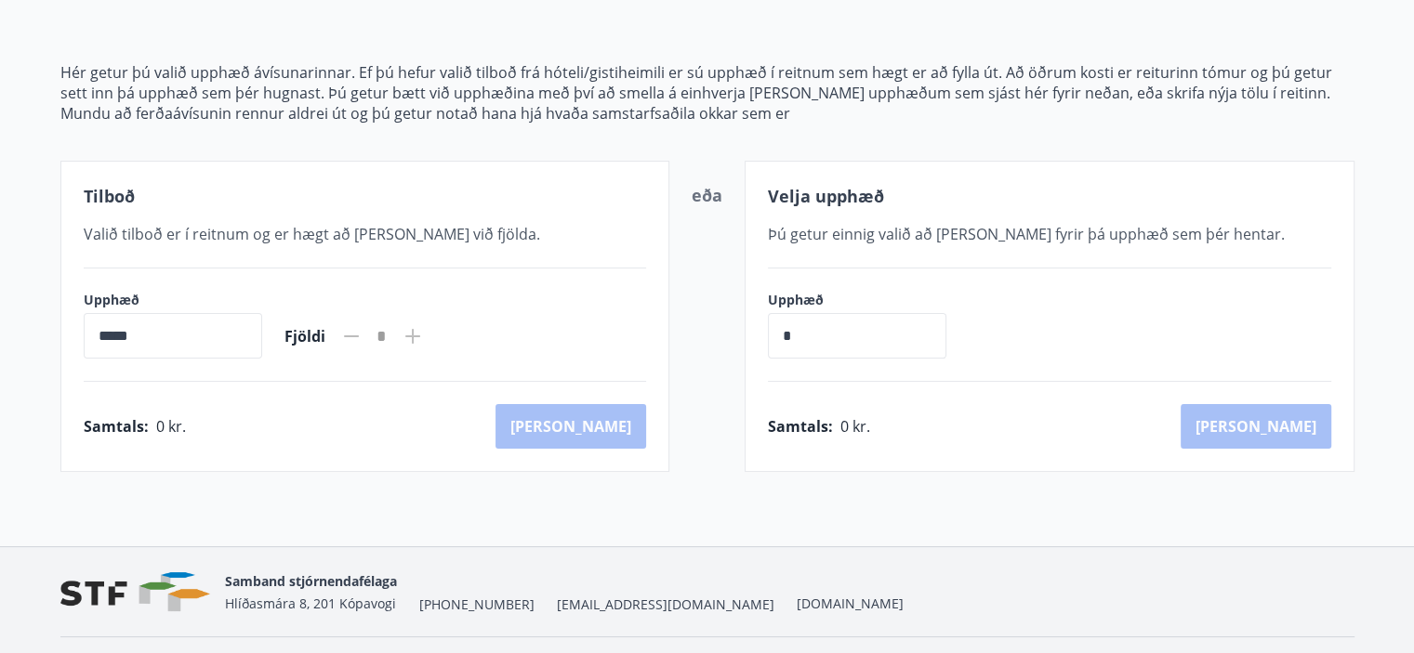
click at [864, 233] on span "Þú getur einnig valið að [PERSON_NAME] fyrir þá upphæð sem þér hentar." at bounding box center [1026, 234] width 517 height 20
click at [417, 237] on span "Valið tilboð er í reitnum og er hægt að [PERSON_NAME] við fjölda." at bounding box center [312, 234] width 456 height 20
click at [181, 349] on input "*****" at bounding box center [173, 336] width 178 height 46
click at [121, 337] on input "*****" at bounding box center [173, 336] width 178 height 46
drag, startPoint x: 105, startPoint y: 334, endPoint x: 208, endPoint y: 146, distance: 214.2
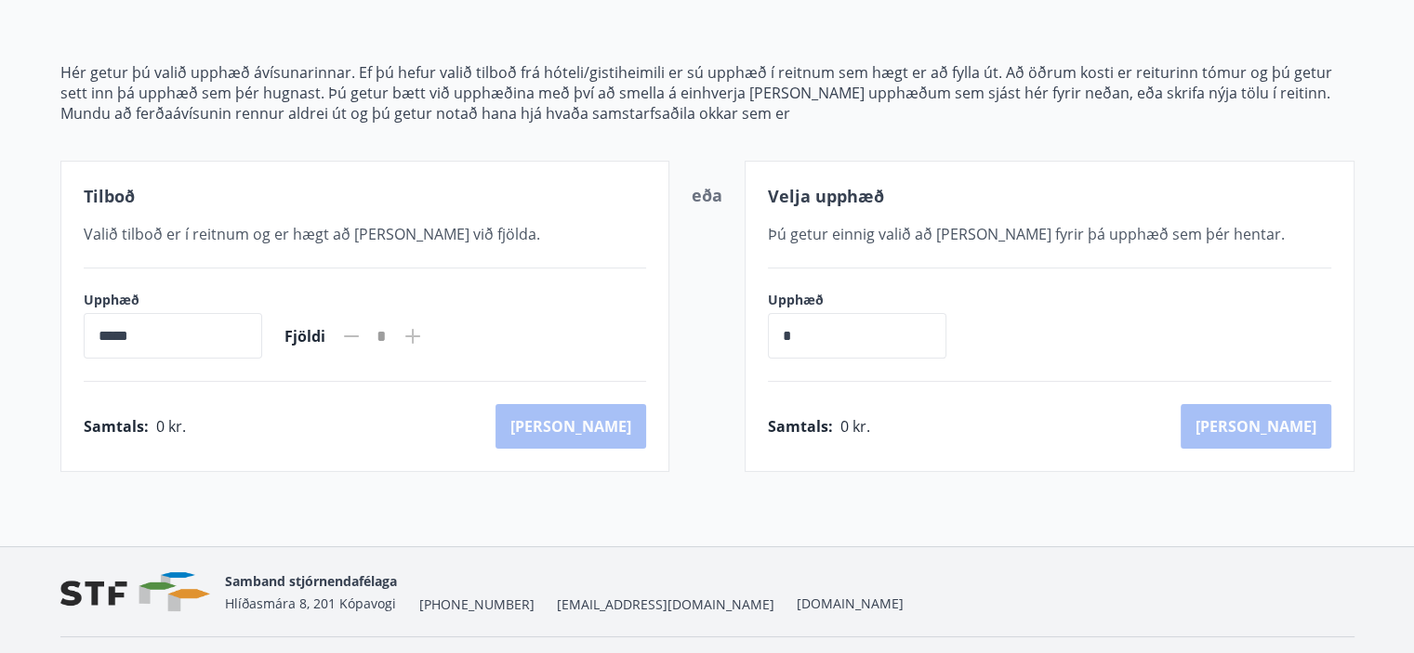
click at [208, 146] on div "Hér getur þú valið upphæð ávísunarinnar. Ef þú hefur valið tilboð frá hóteli/gi…" at bounding box center [707, 245] width 1294 height 454
click at [839, 198] on span "Velja upphæð" at bounding box center [826, 196] width 116 height 22
click at [620, 431] on div "Samtals : 0 kr. [GEOGRAPHIC_DATA]" at bounding box center [365, 426] width 563 height 45
click at [102, 335] on input "*****" at bounding box center [173, 336] width 178 height 46
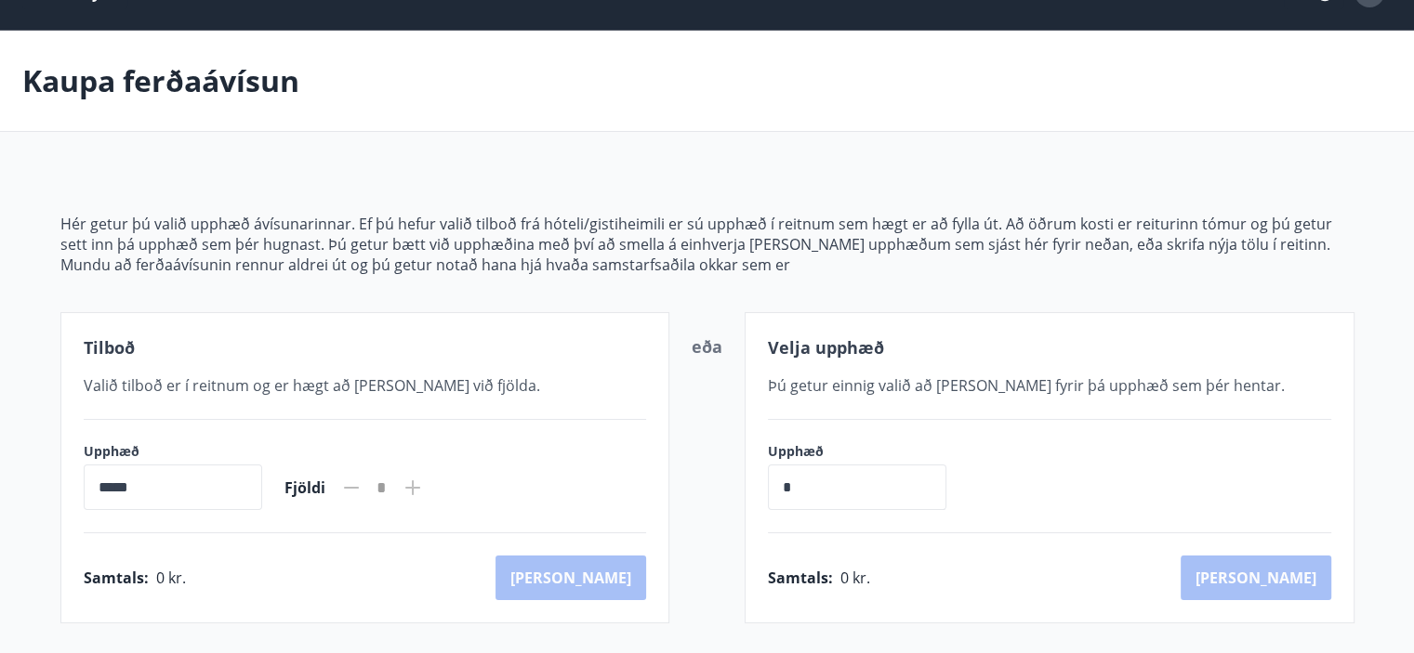
scroll to position [0, 0]
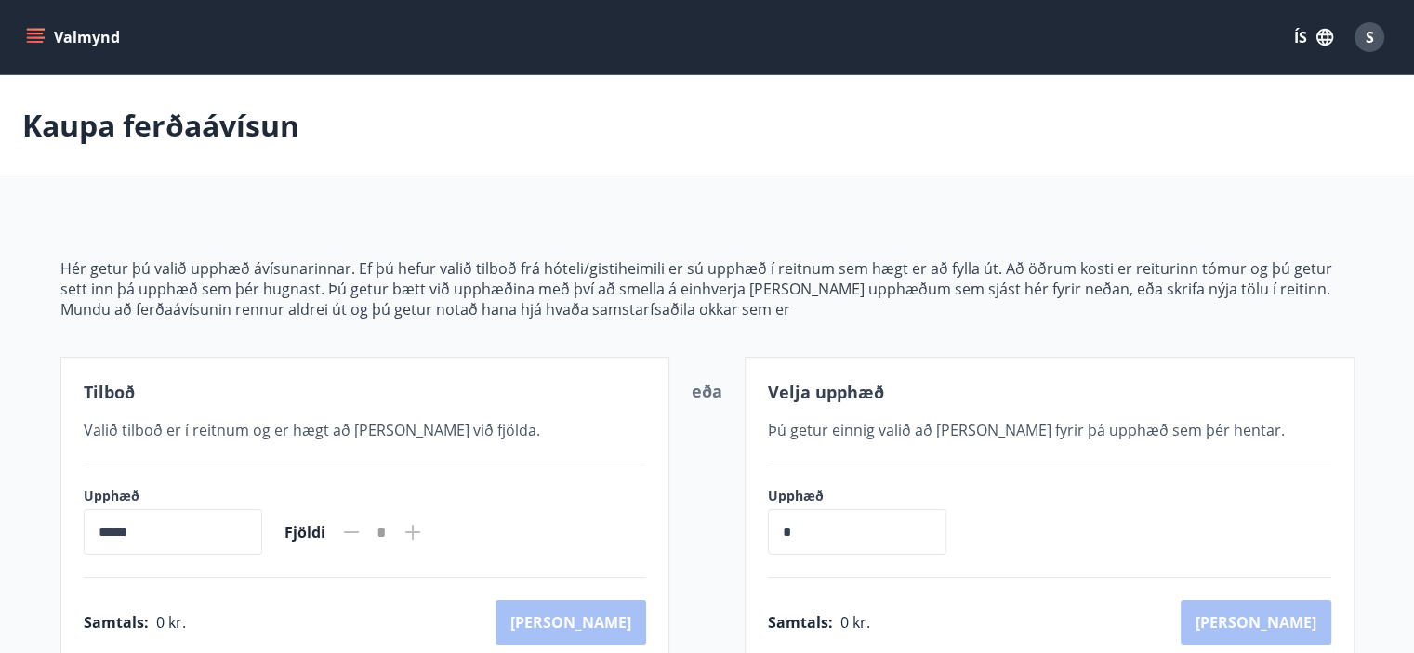
click at [27, 28] on icon "menu" at bounding box center [35, 37] width 19 height 19
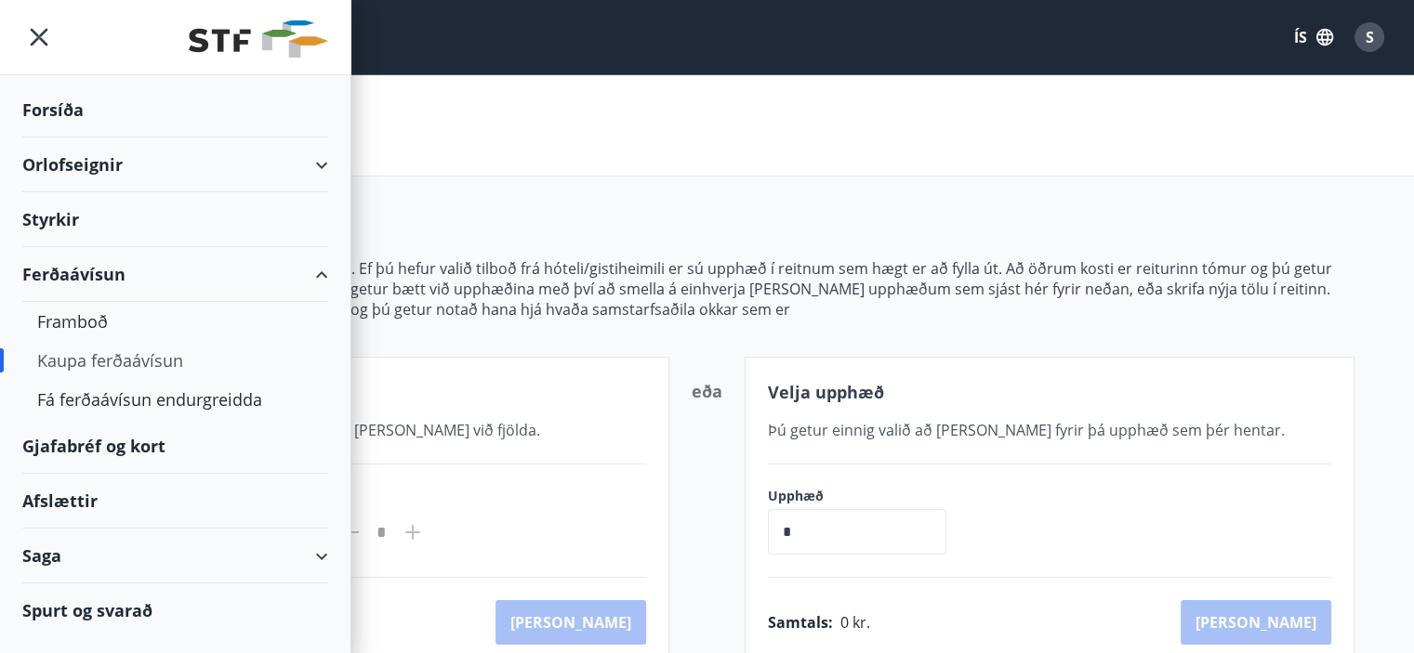
click at [169, 436] on div "Gjafabréf og kort" at bounding box center [175, 446] width 306 height 55
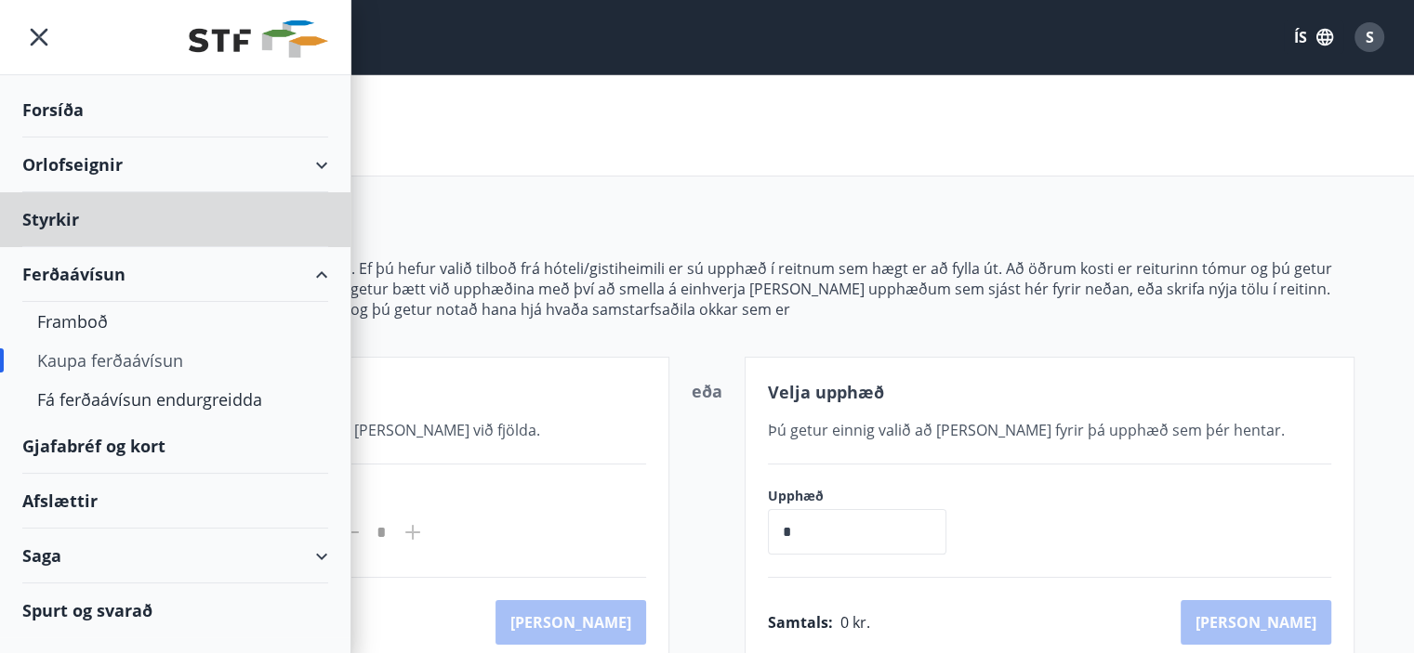
click at [130, 98] on div "Forsíða" at bounding box center [175, 110] width 306 height 55
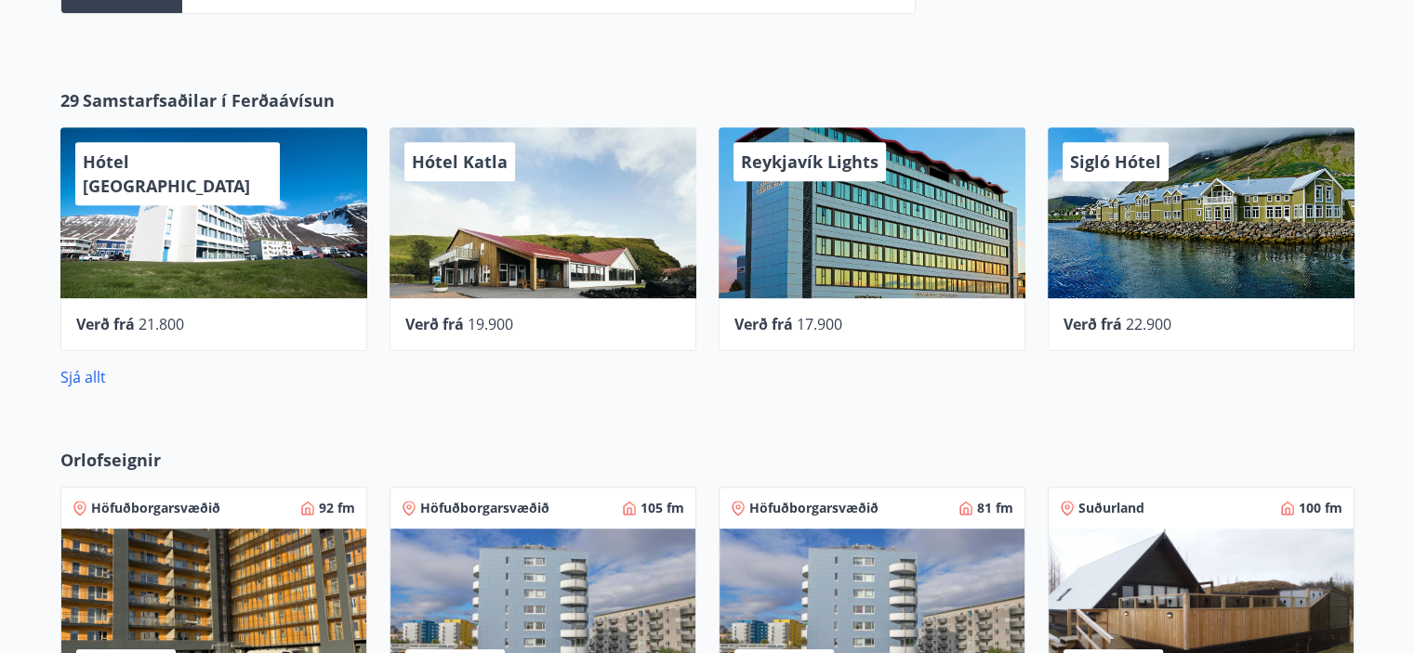
scroll to position [967, 0]
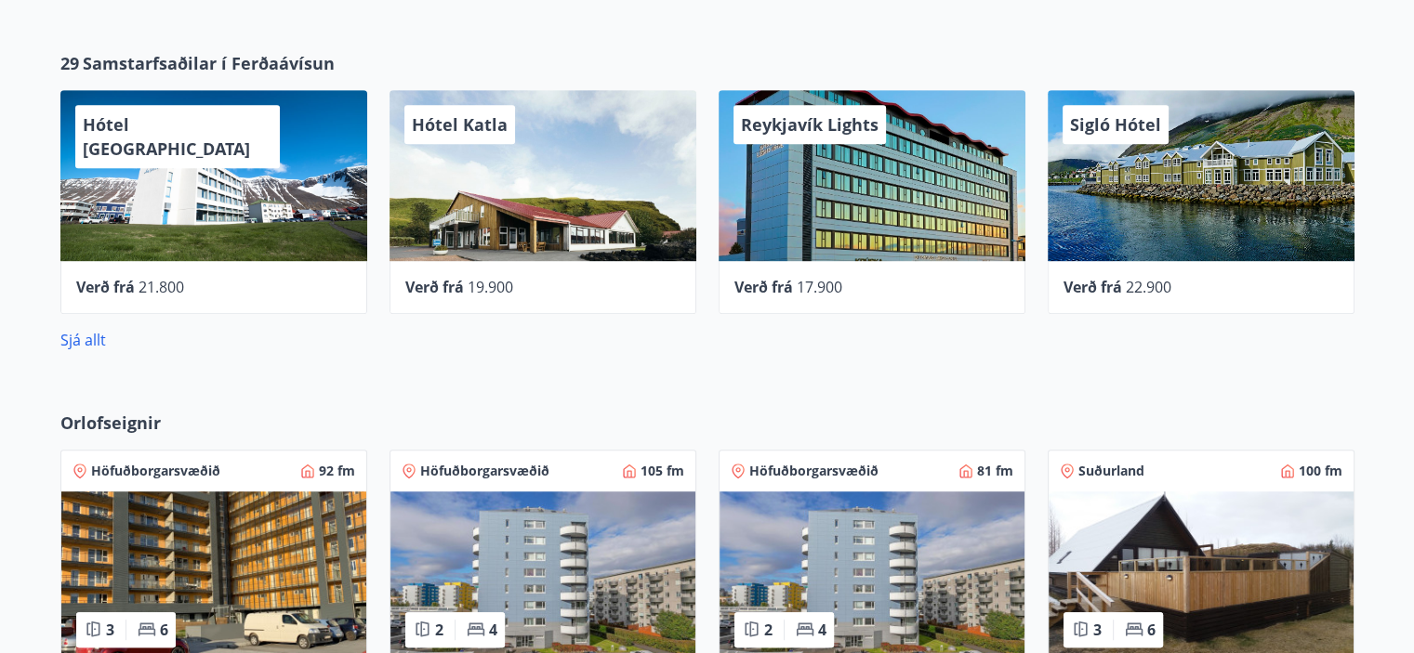
click at [475, 218] on div "Hótel Katla" at bounding box center [542, 175] width 307 height 171
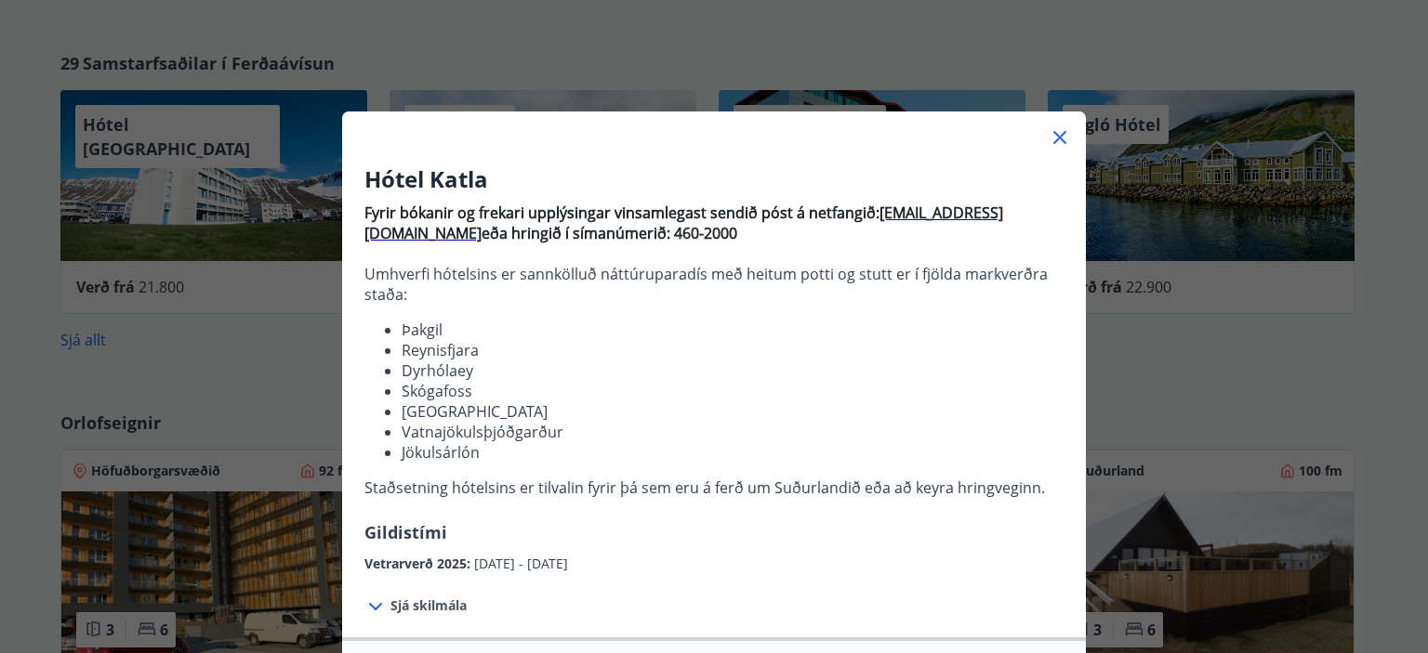
click at [1052, 143] on icon at bounding box center [1059, 137] width 22 height 22
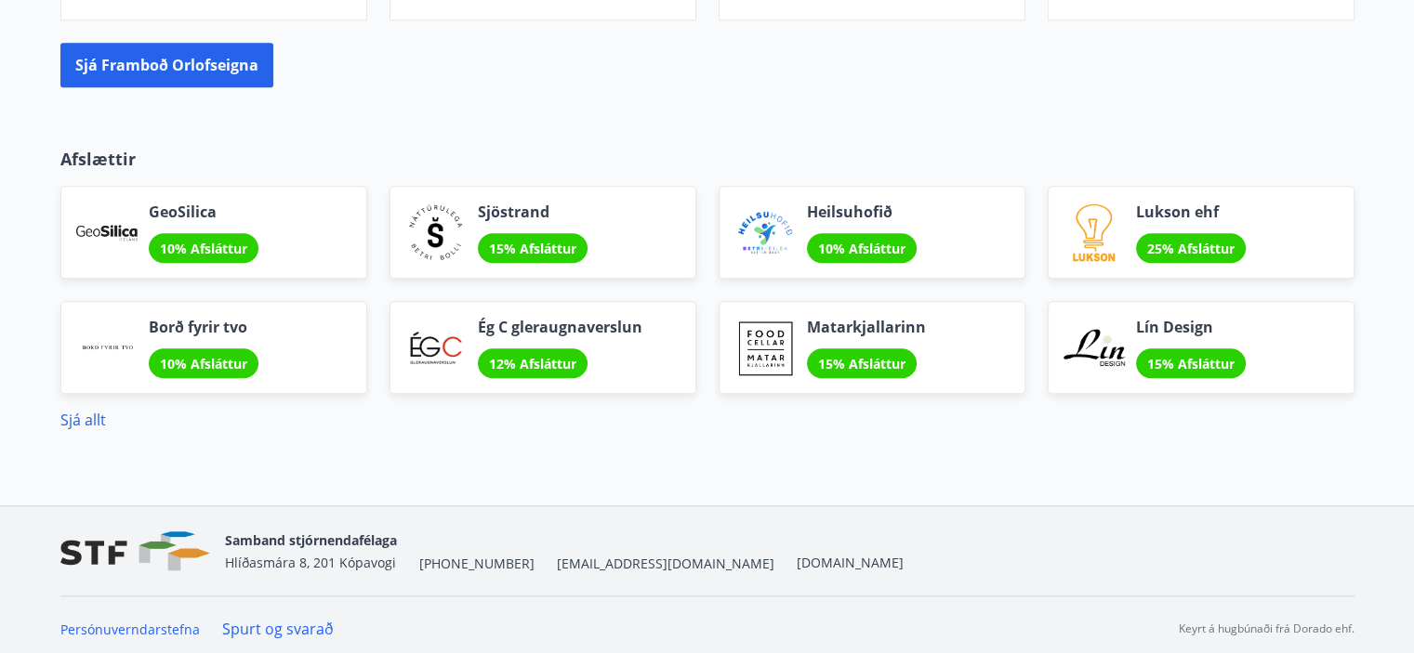
scroll to position [1714, 0]
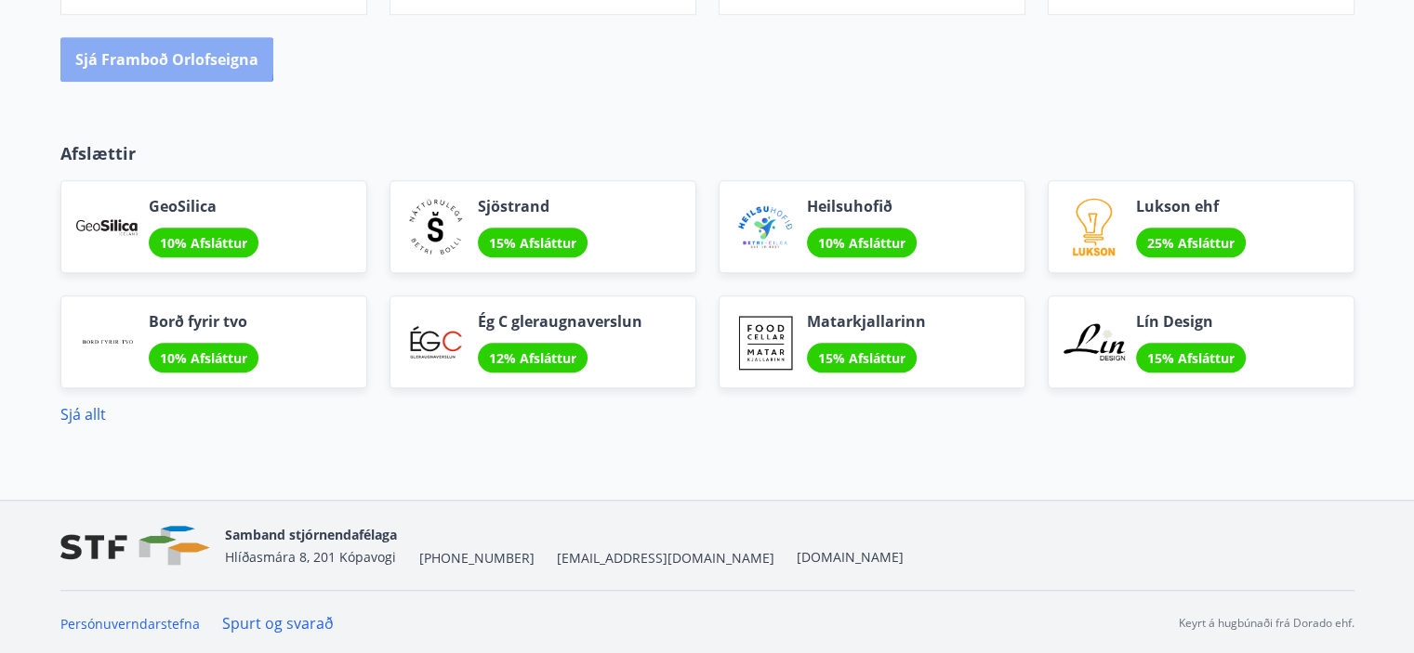
click at [141, 55] on button "Sjá framboð orlofseigna" at bounding box center [166, 59] width 213 height 45
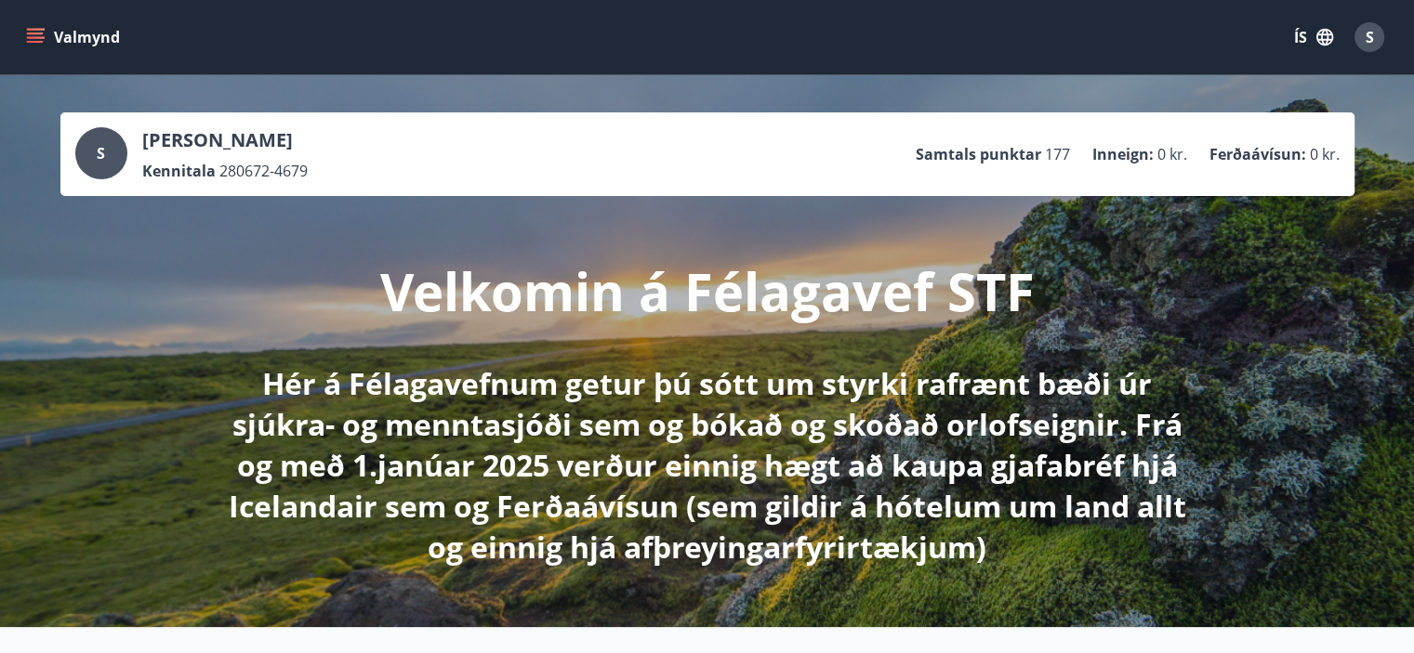
click at [39, 40] on icon "menu" at bounding box center [35, 37] width 19 height 19
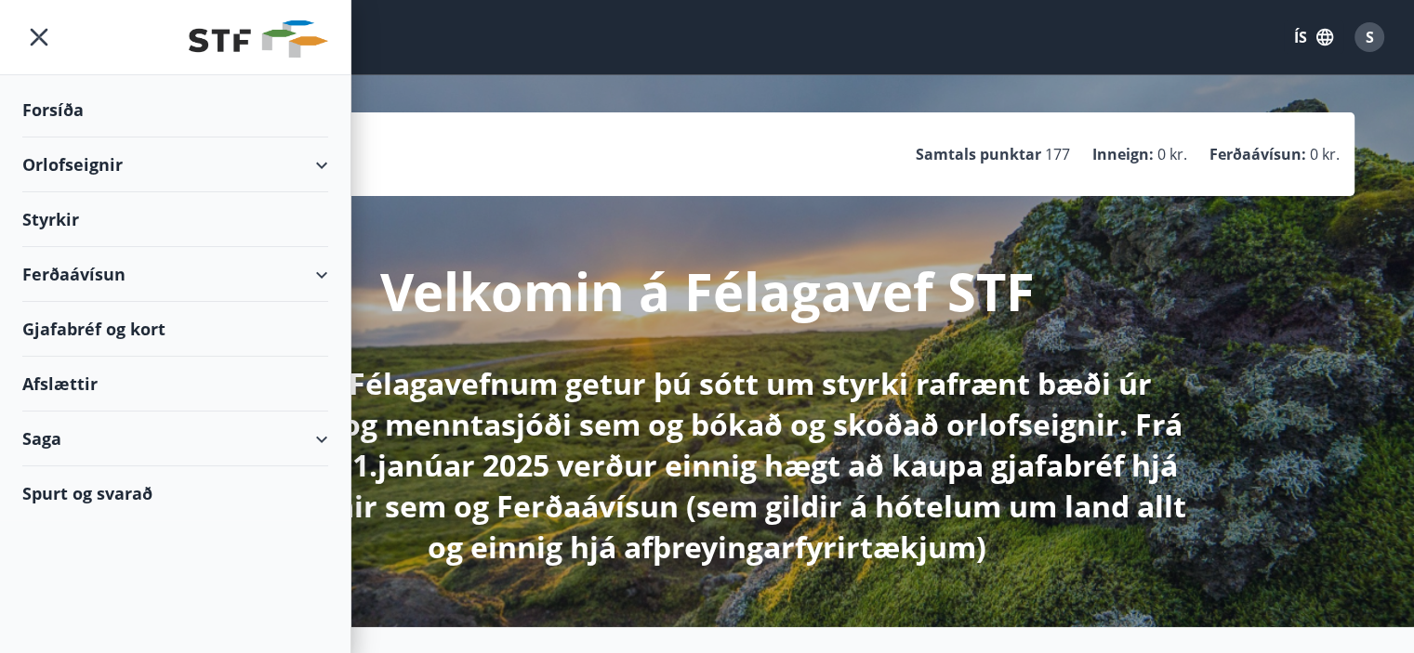
click at [56, 382] on div "Afslættir" at bounding box center [175, 384] width 306 height 55
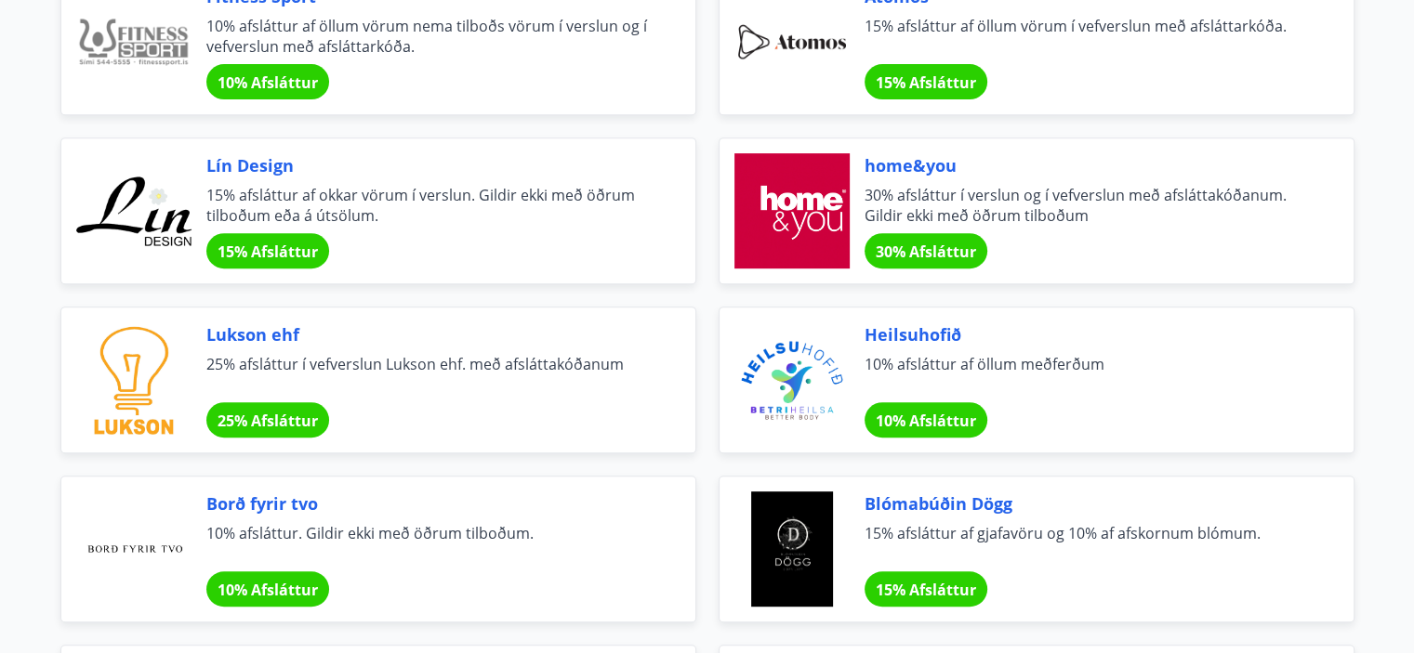
scroll to position [755, 0]
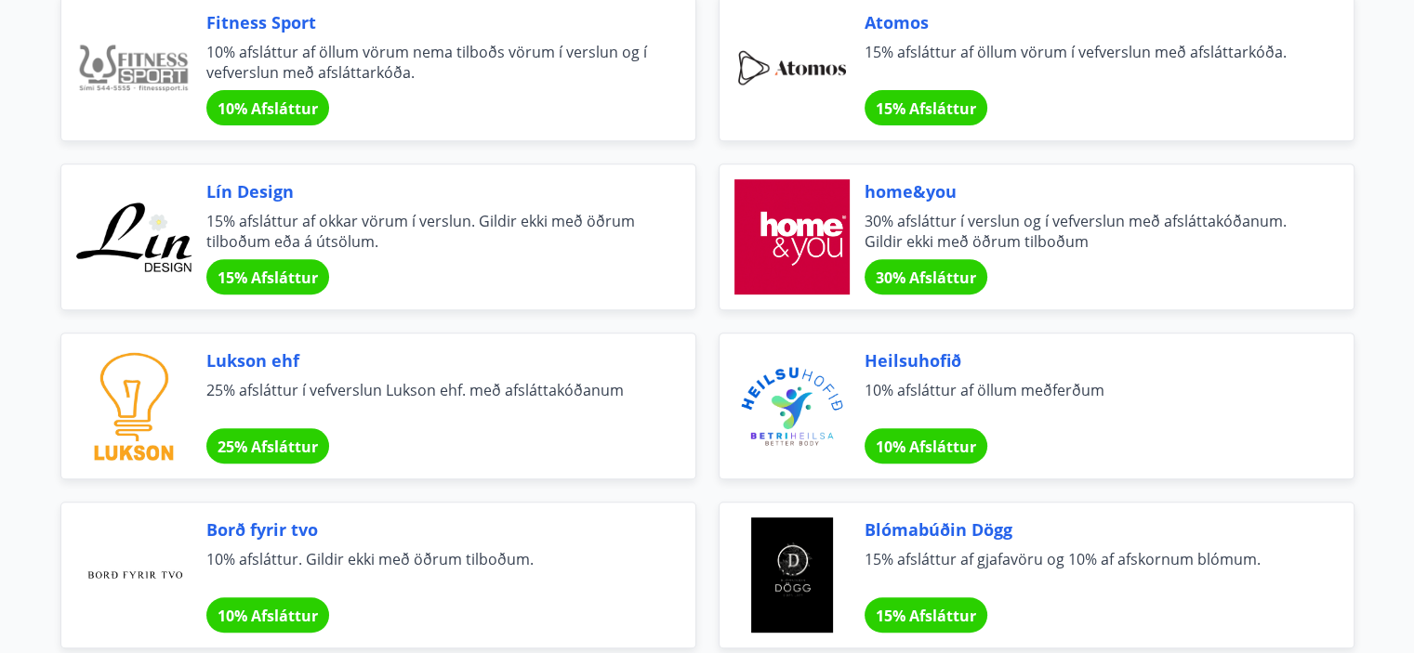
click at [905, 184] on span "home&you" at bounding box center [1086, 191] width 444 height 24
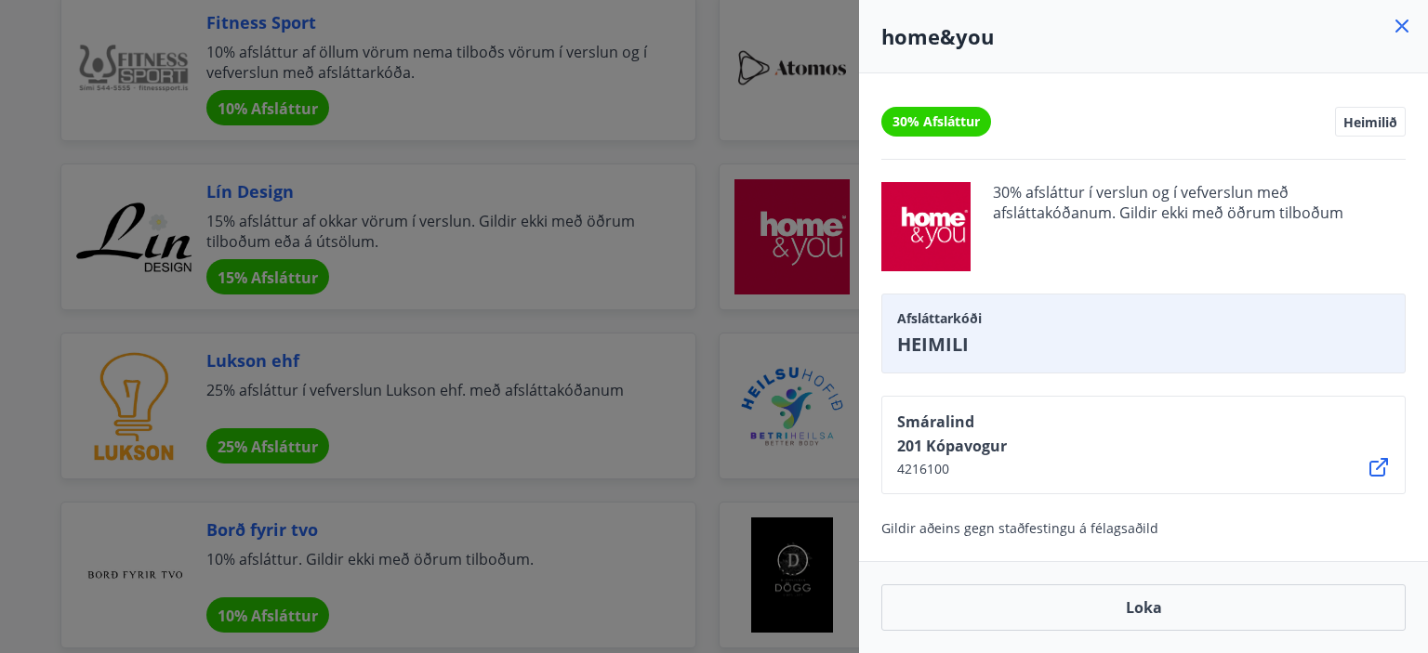
click at [1404, 20] on icon at bounding box center [1401, 26] width 22 height 22
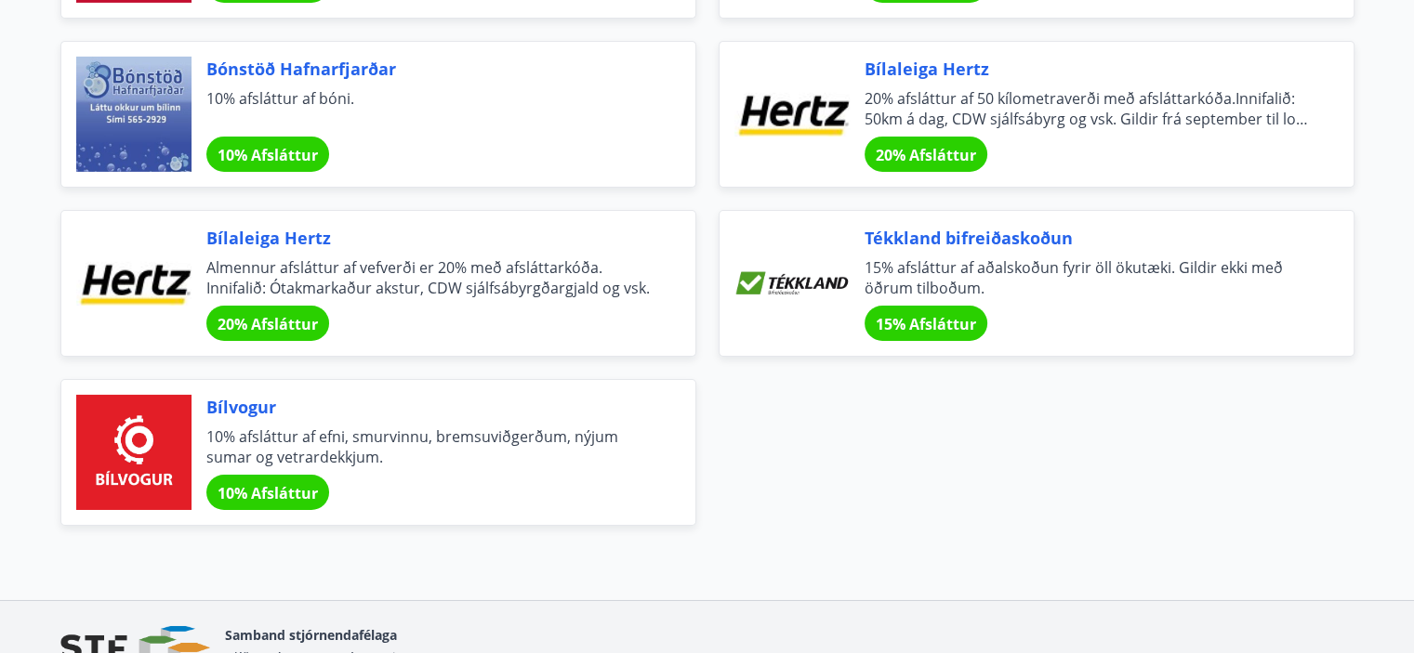
scroll to position [6304, 0]
